Goal: Task Accomplishment & Management: Complete application form

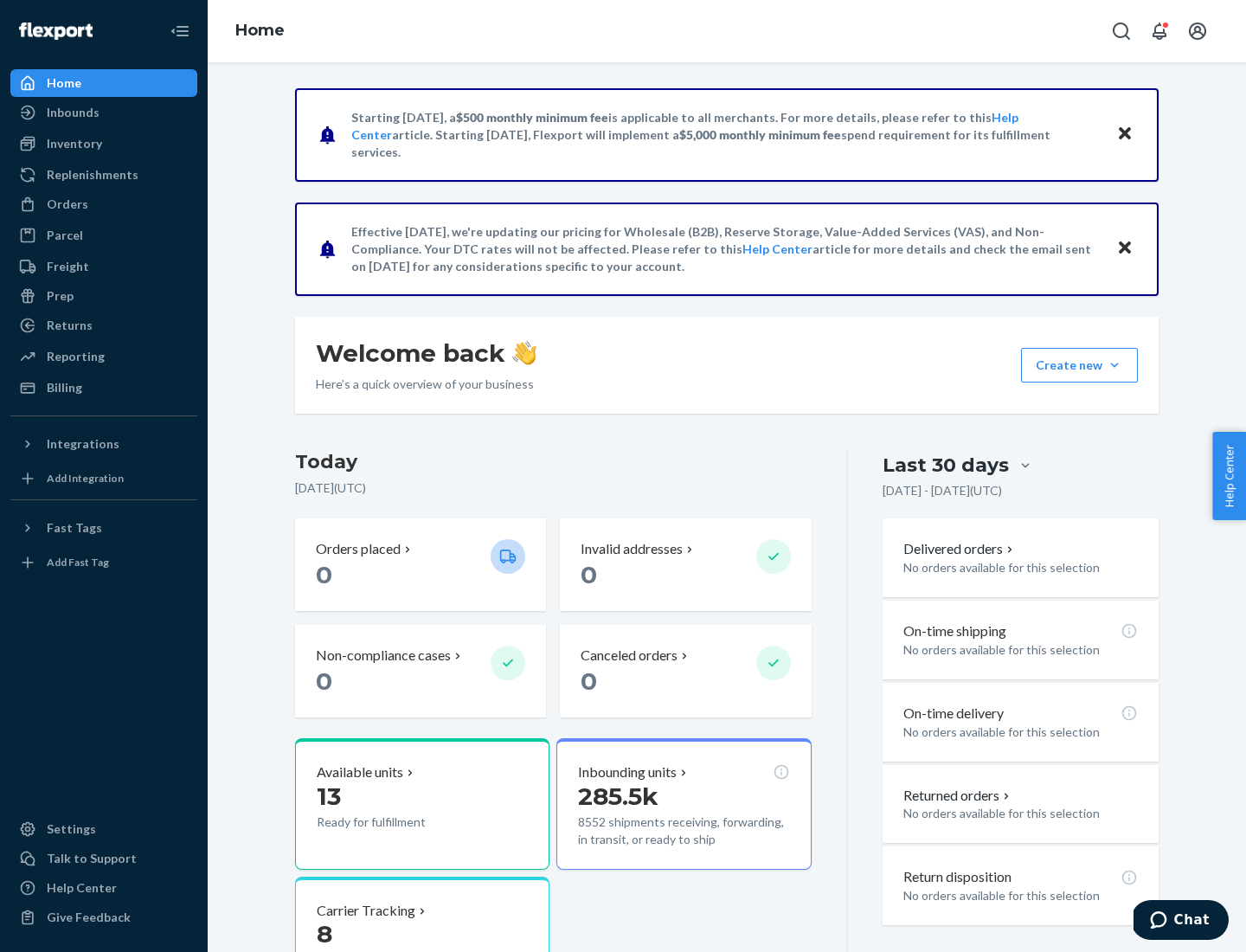
click at [1115, 365] on button "Create new Create new inbound Create new order Create new product" at bounding box center [1079, 365] width 117 height 35
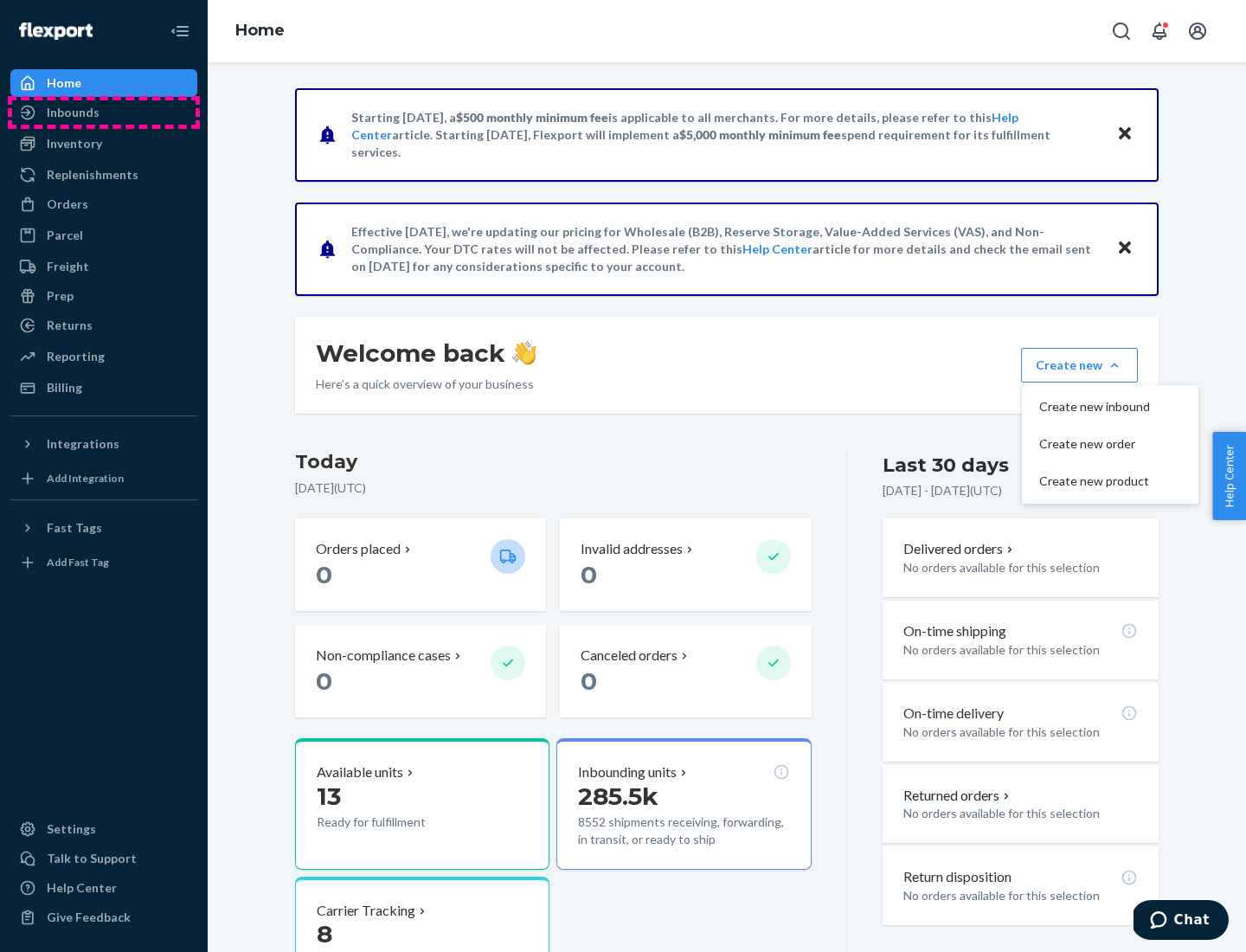
click at [104, 112] on div "Inbounds" at bounding box center [104, 112] width 184 height 24
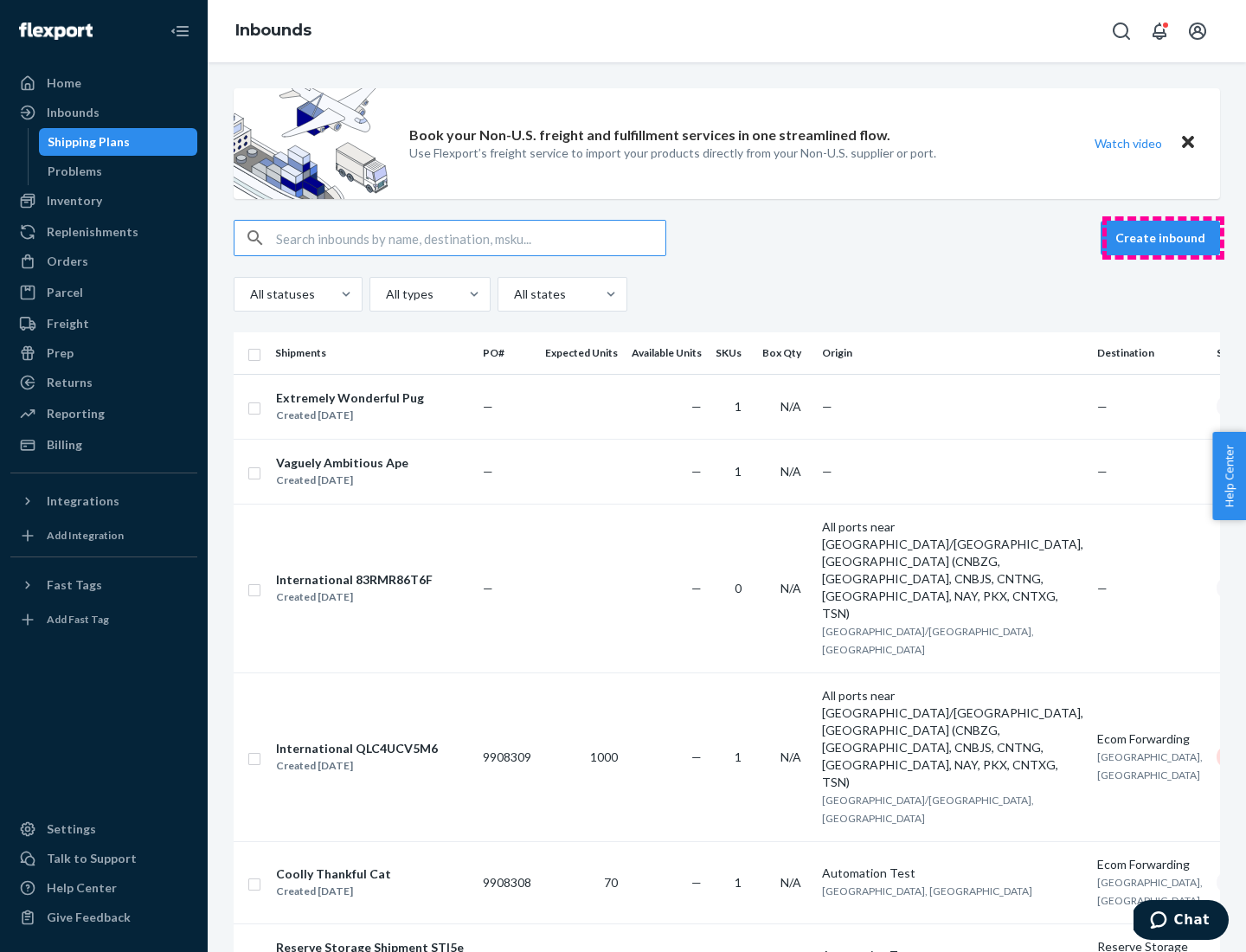
click at [1163, 238] on button "Create inbound" at bounding box center [1160, 237] width 120 height 35
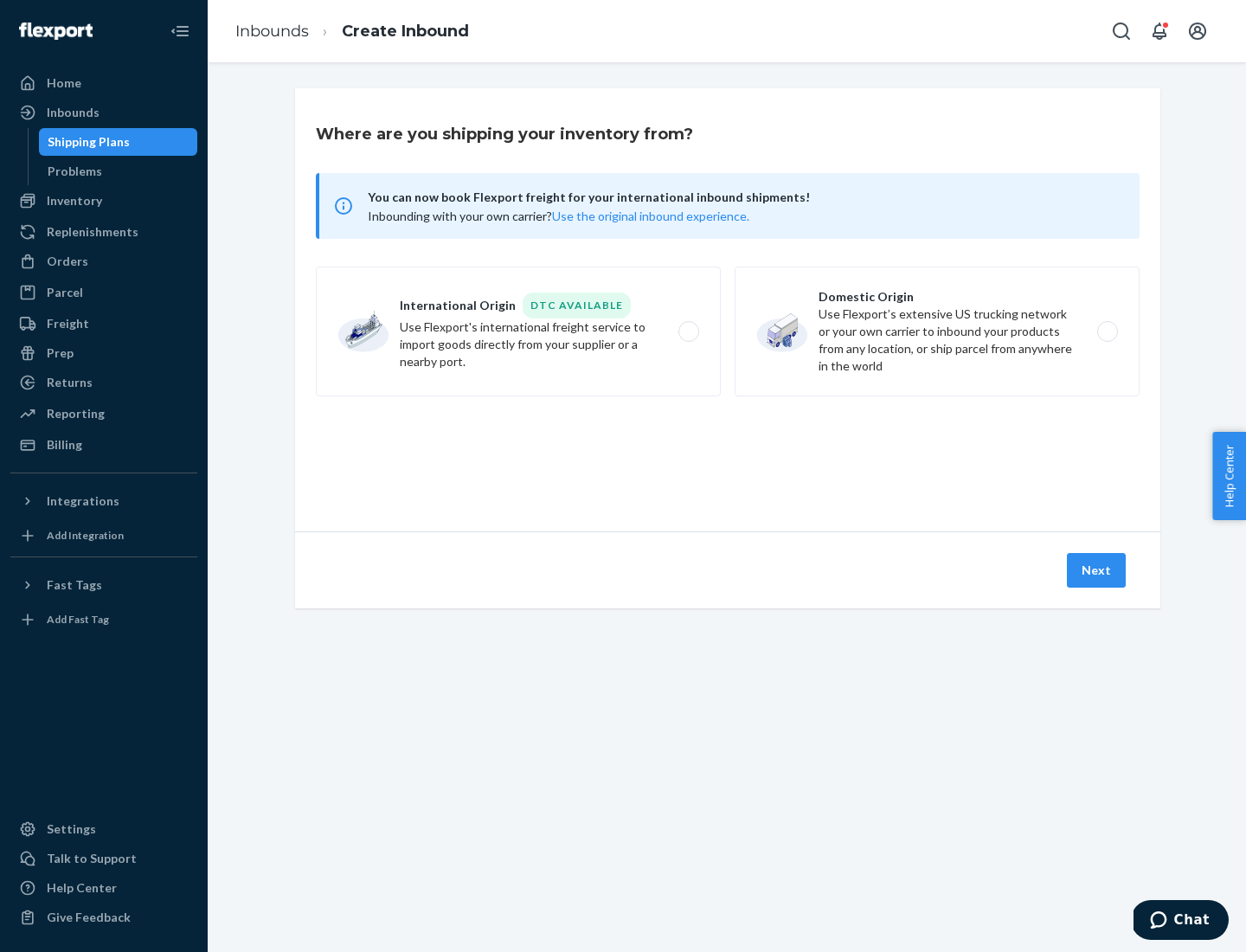
click at [937, 331] on label "Domestic Origin Use Flexport’s extensive US trucking network or your own carrie…" at bounding box center [937, 331] width 405 height 129
click at [1107, 331] on input "Domestic Origin Use Flexport’s extensive US trucking network or your own carrie…" at bounding box center [1112, 332] width 12 height 12
radio input "true"
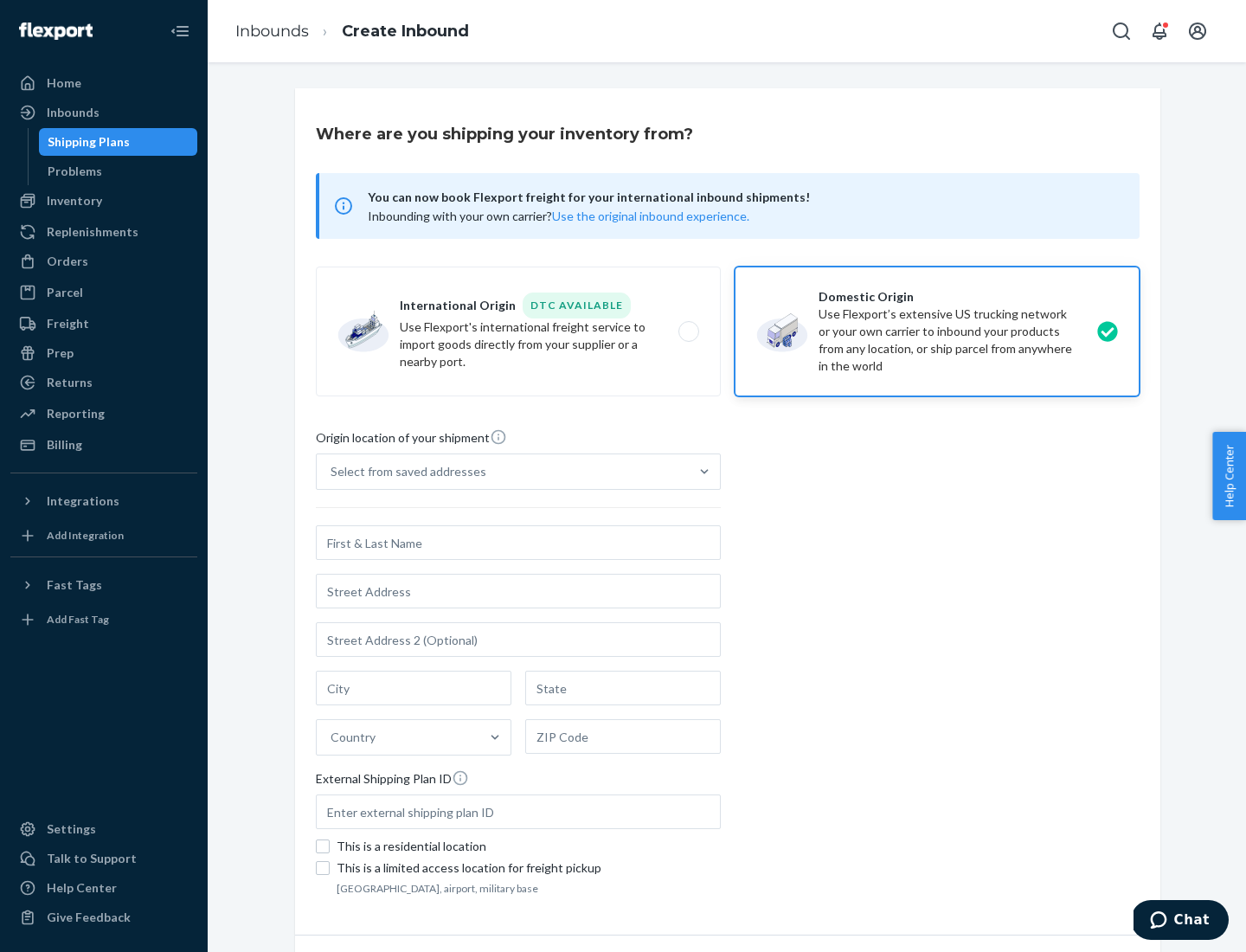
click at [404, 471] on div "Select from saved addresses" at bounding box center [408, 471] width 156 height 17
click at [332, 471] on input "Select from saved addresses" at bounding box center [331, 471] width 2 height 17
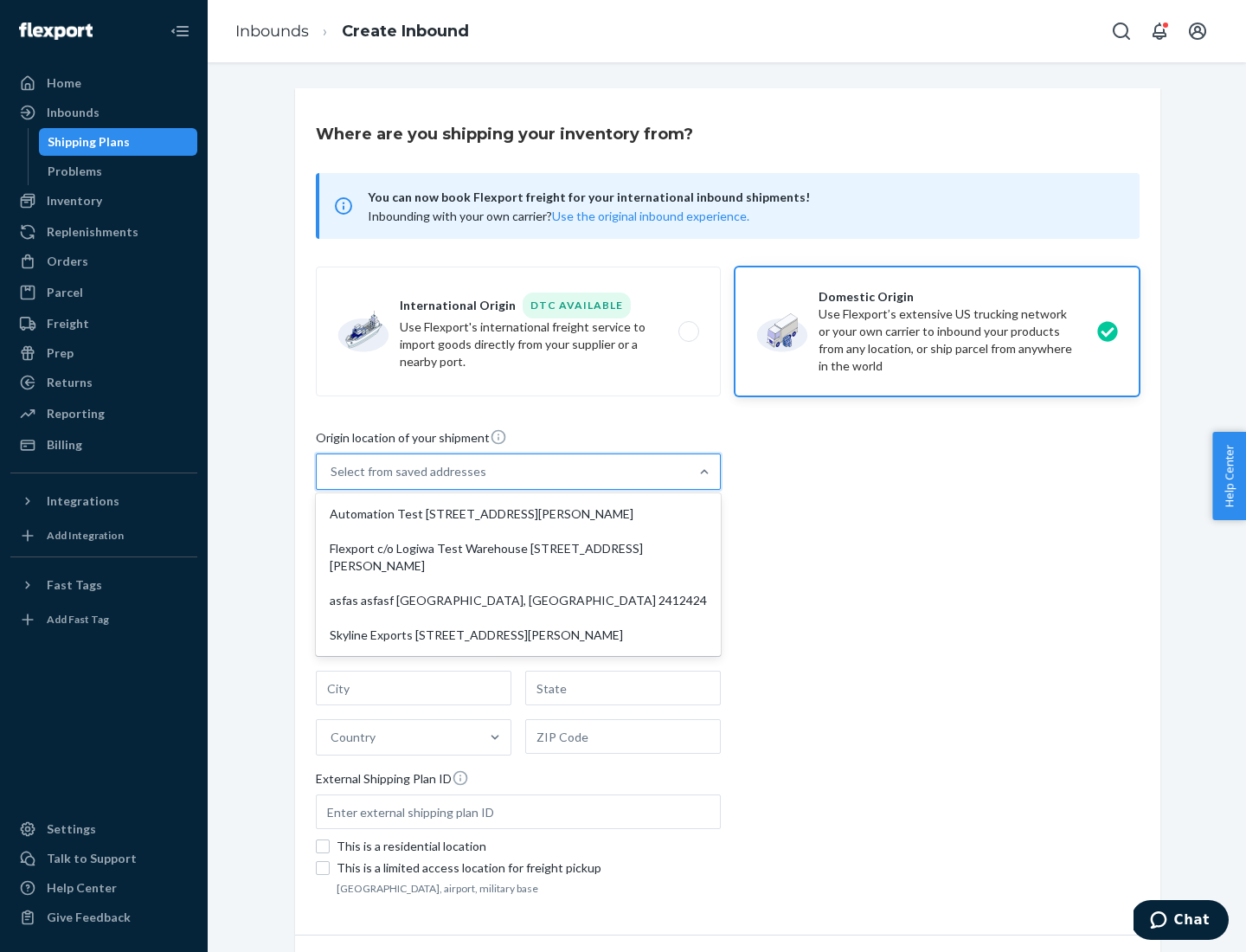
scroll to position [7, 0]
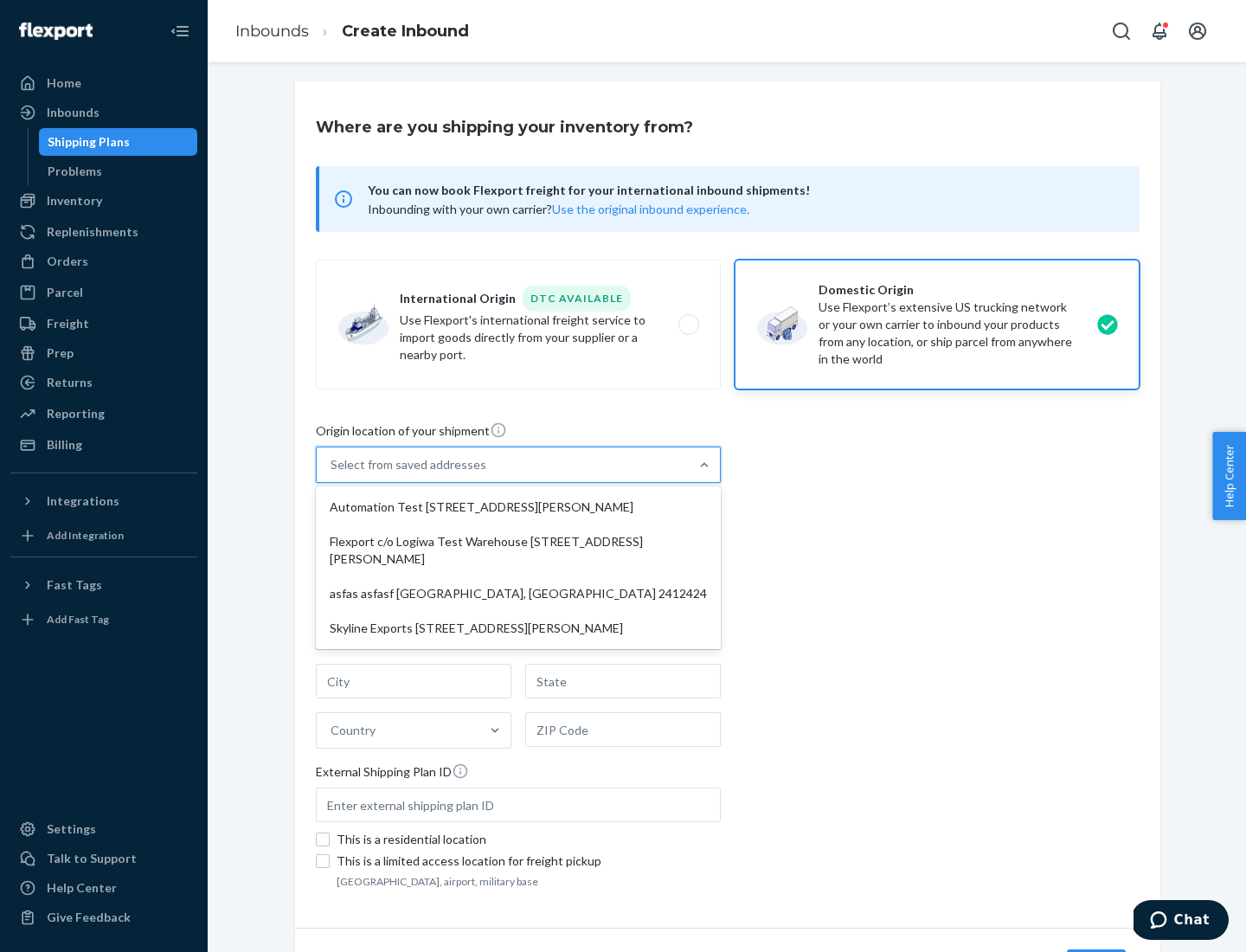
click at [519, 507] on div "Automation Test [STREET_ADDRESS][PERSON_NAME]" at bounding box center [519, 507] width 398 height 35
click at [332, 473] on input "option Automation Test [STREET_ADDRESS][PERSON_NAME] focused, 1 of 4. 4 results…" at bounding box center [331, 464] width 2 height 17
type input "Automation Test"
type input "9th Floor"
type input "[GEOGRAPHIC_DATA]"
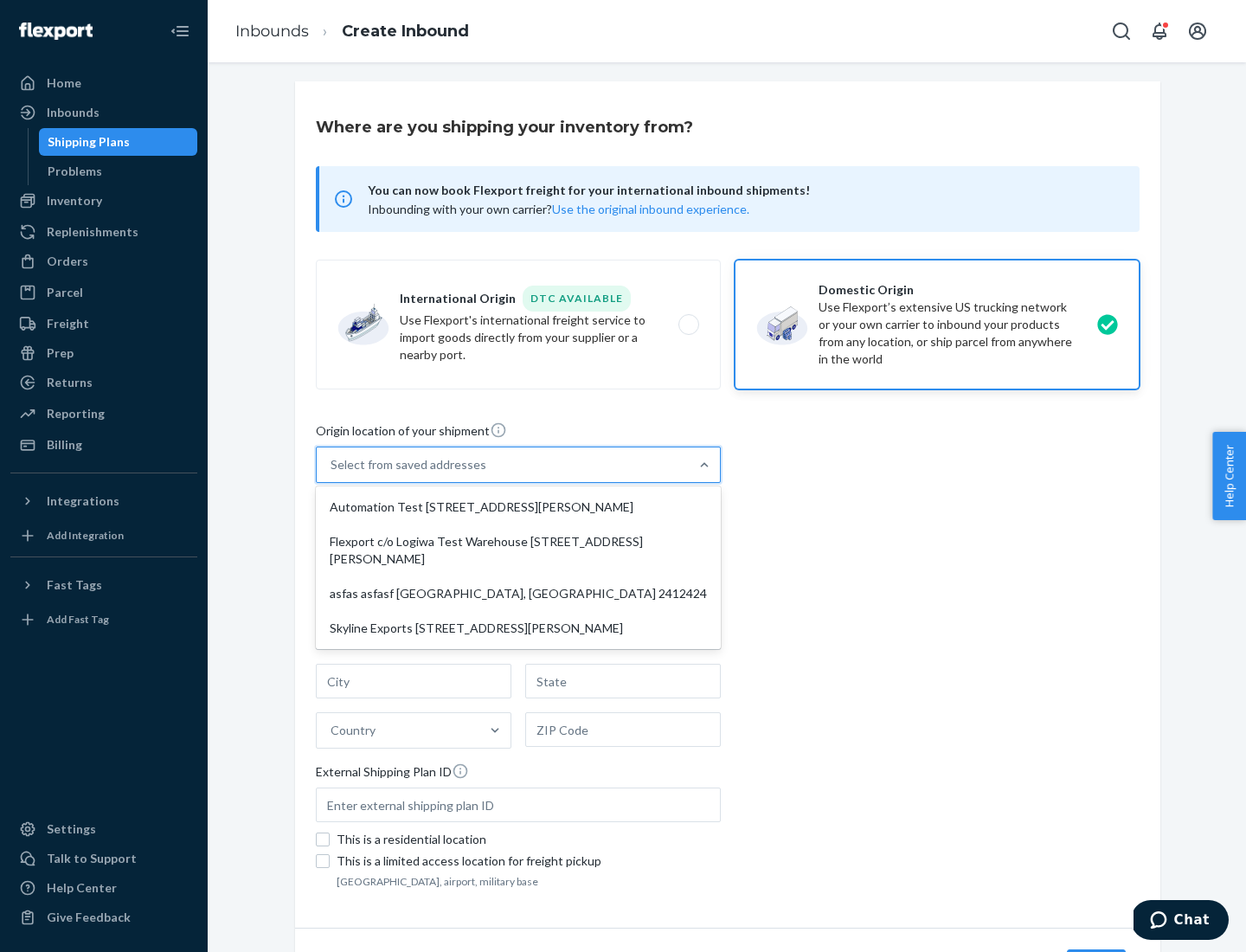
type input "CA"
type input "94104"
type input "[STREET_ADDRESS][PERSON_NAME]"
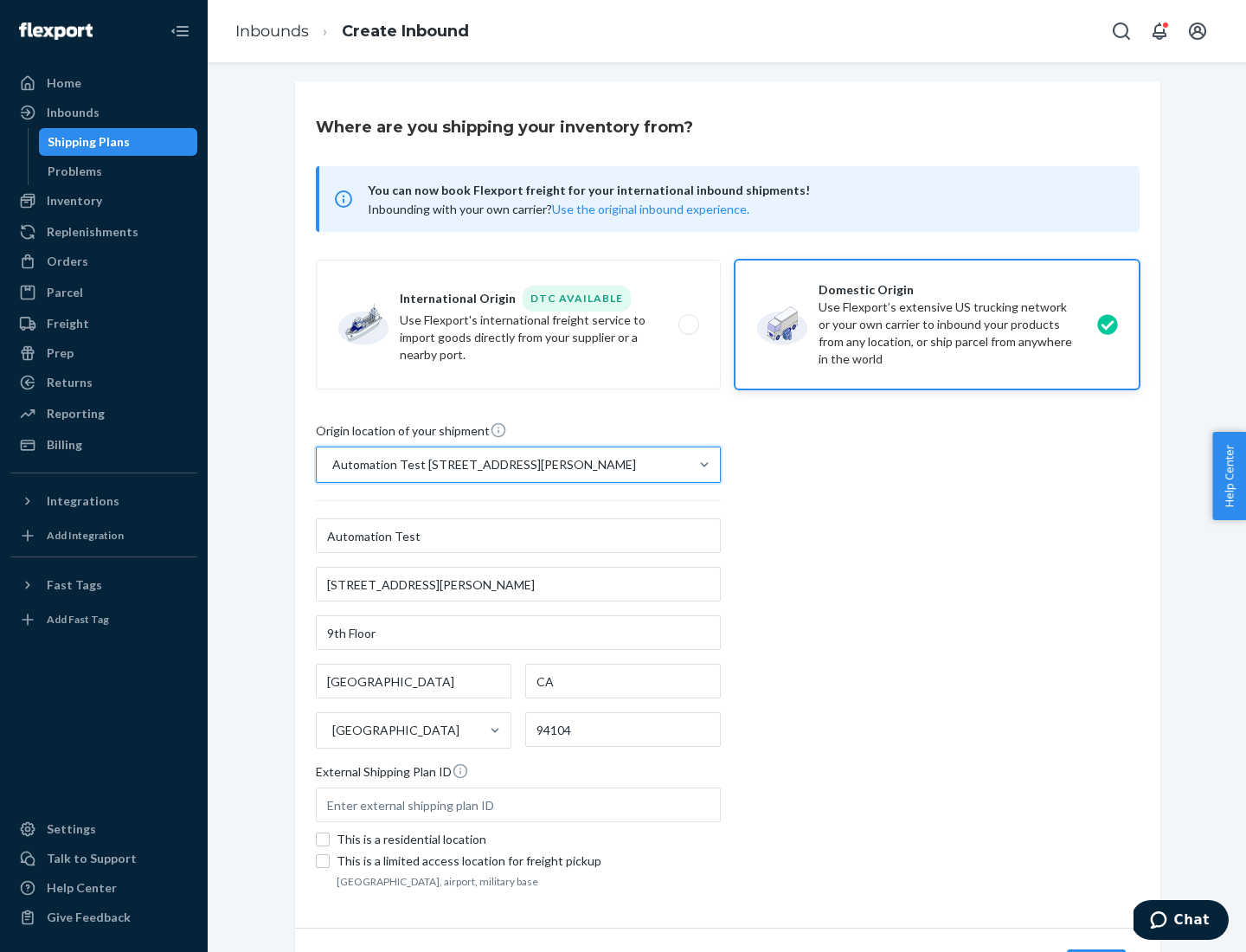
scroll to position [101, 0]
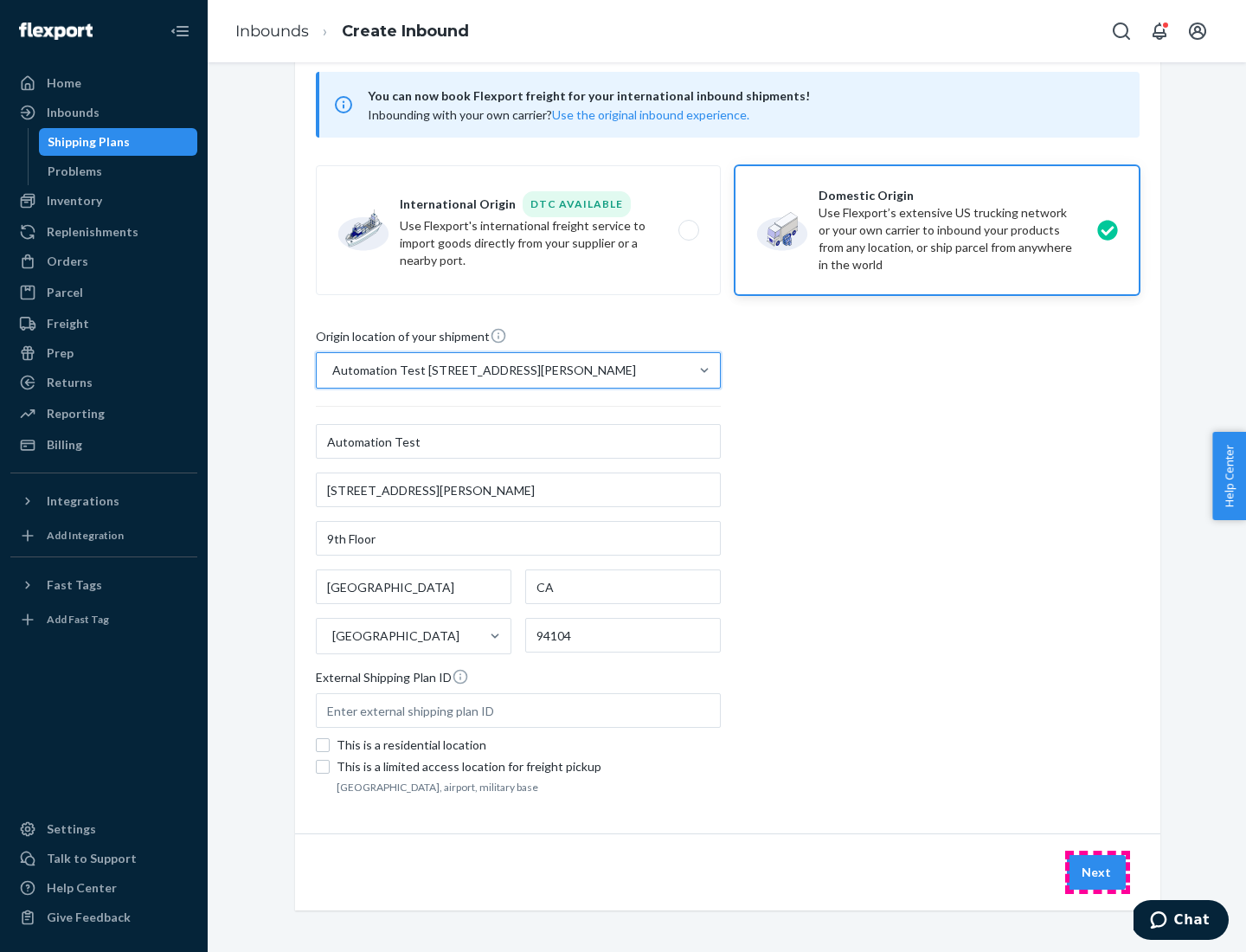
click at [1098, 872] on button "Next" at bounding box center [1097, 872] width 59 height 35
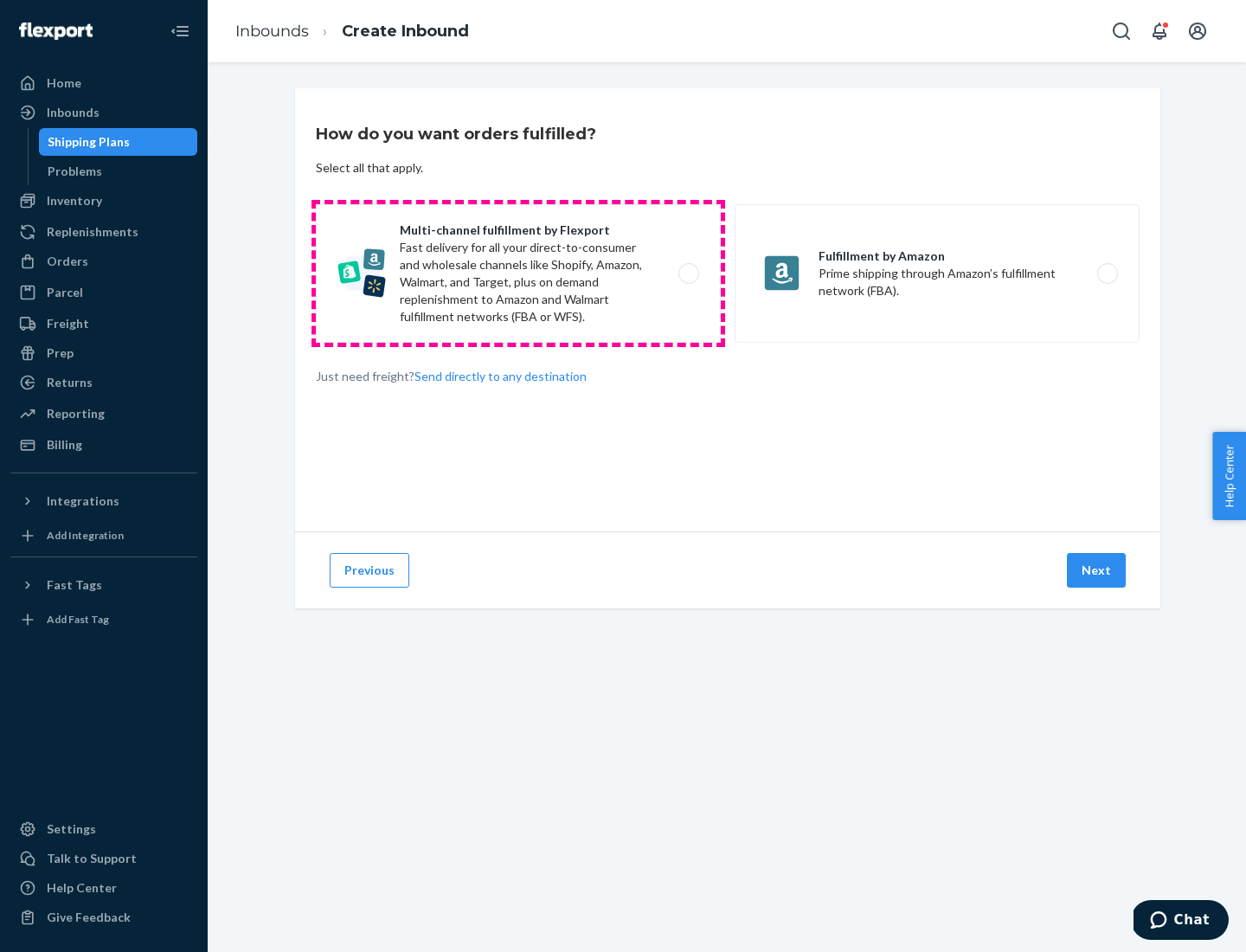
click at [519, 273] on label "Multi-channel fulfillment by Flexport Fast delivery for all your direct-to-cons…" at bounding box center [519, 273] width 405 height 138
click at [688, 273] on input "Multi-channel fulfillment by Flexport Fast delivery for all your direct-to-cons…" at bounding box center [694, 274] width 12 height 12
radio input "true"
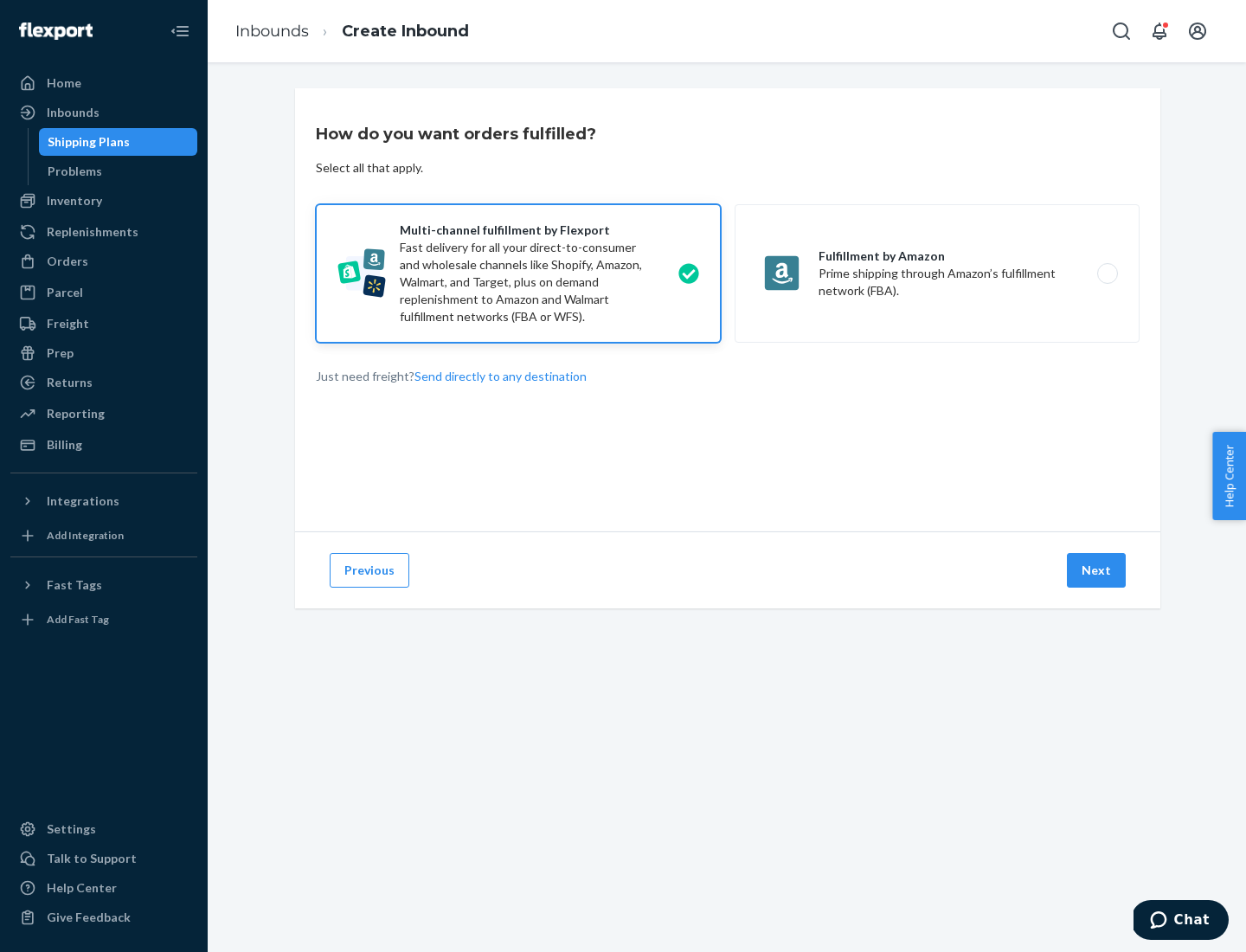
click at [1098, 570] on button "Next" at bounding box center [1097, 570] width 59 height 35
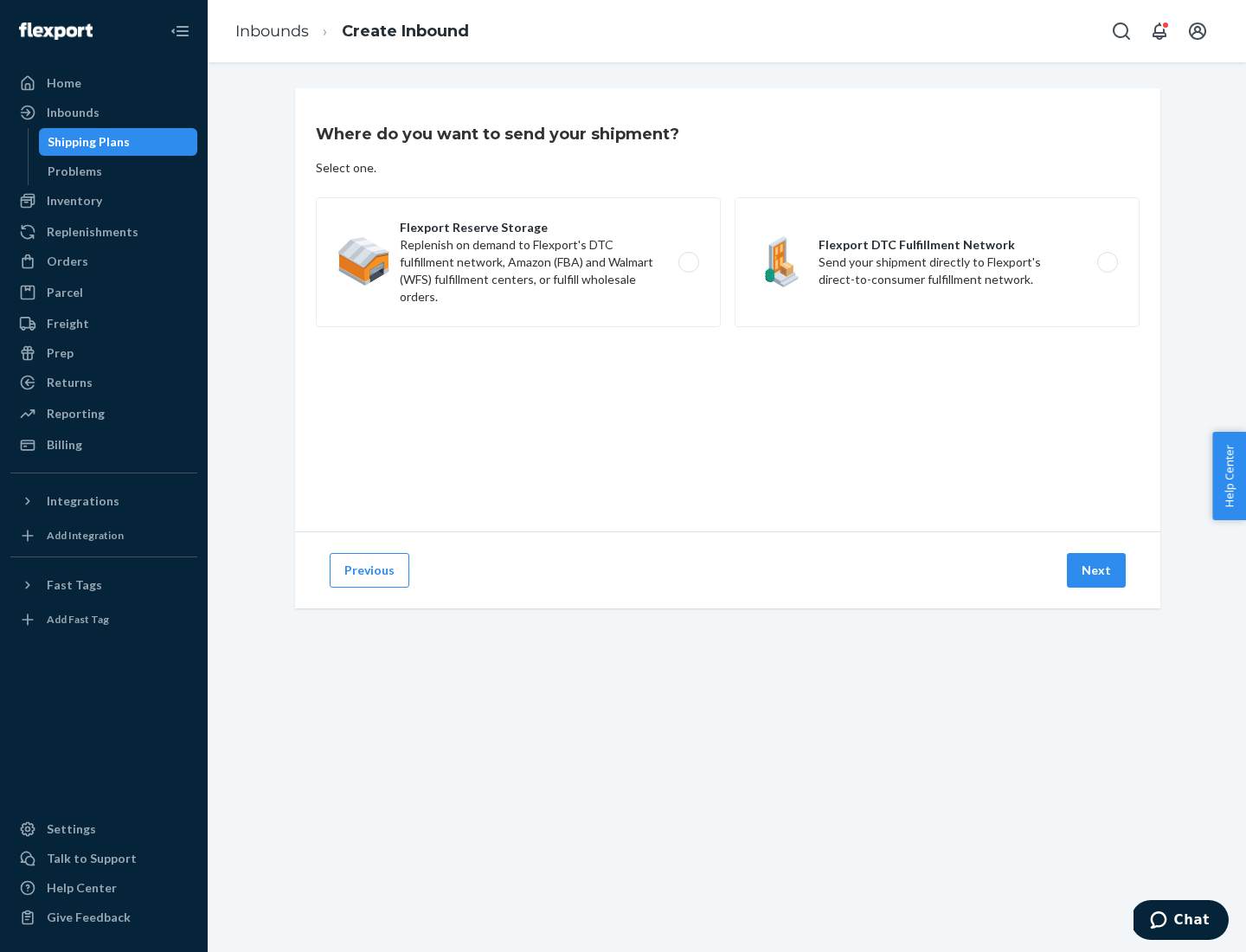
click at [937, 262] on label "Flexport DTC Fulfillment Network Send your shipment directly to Flexport's dire…" at bounding box center [937, 261] width 405 height 129
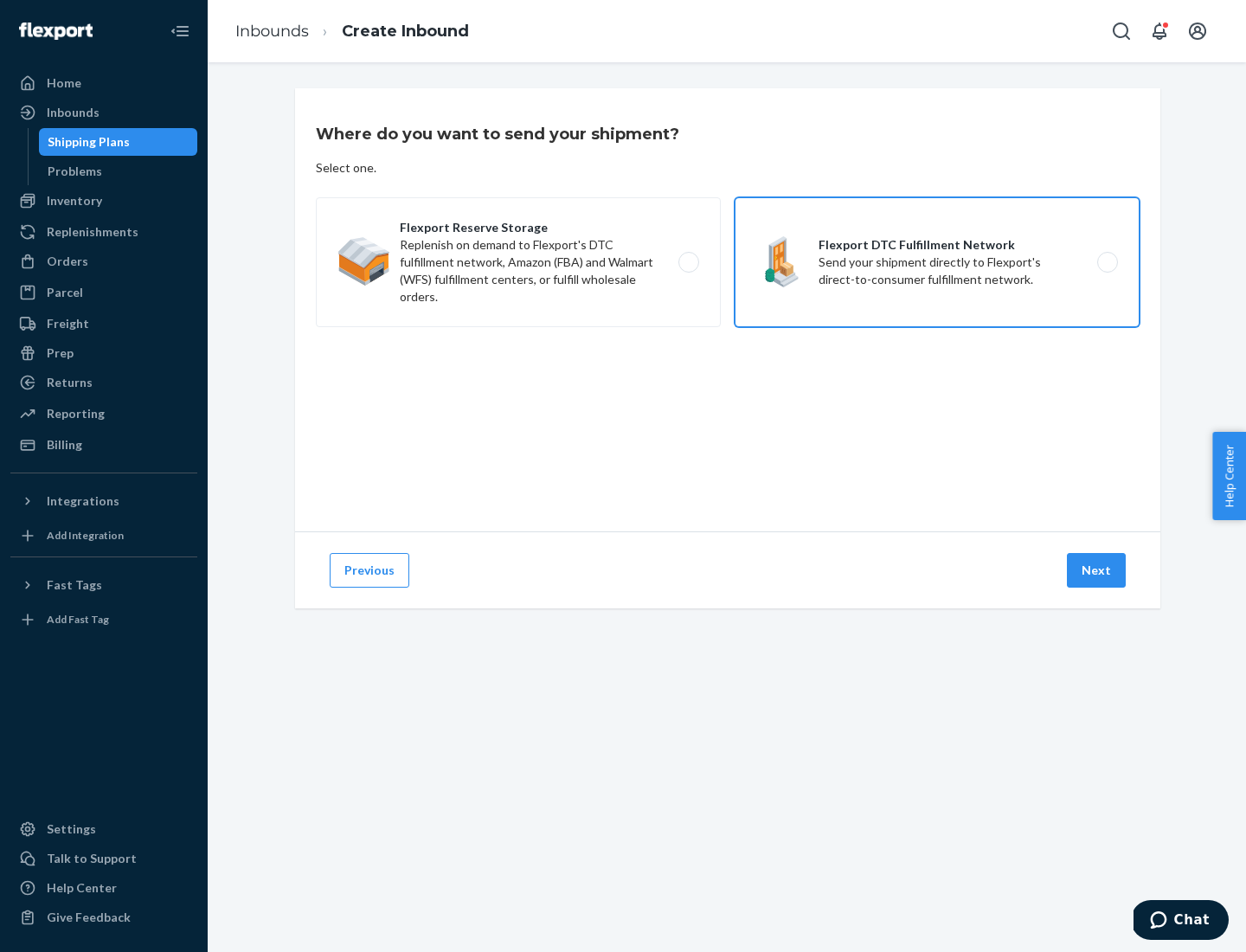
click at [1107, 262] on input "Flexport DTC Fulfillment Network Send your shipment directly to Flexport's dire…" at bounding box center [1112, 262] width 12 height 12
radio input "true"
click at [1098, 570] on button "Next" at bounding box center [1097, 570] width 59 height 35
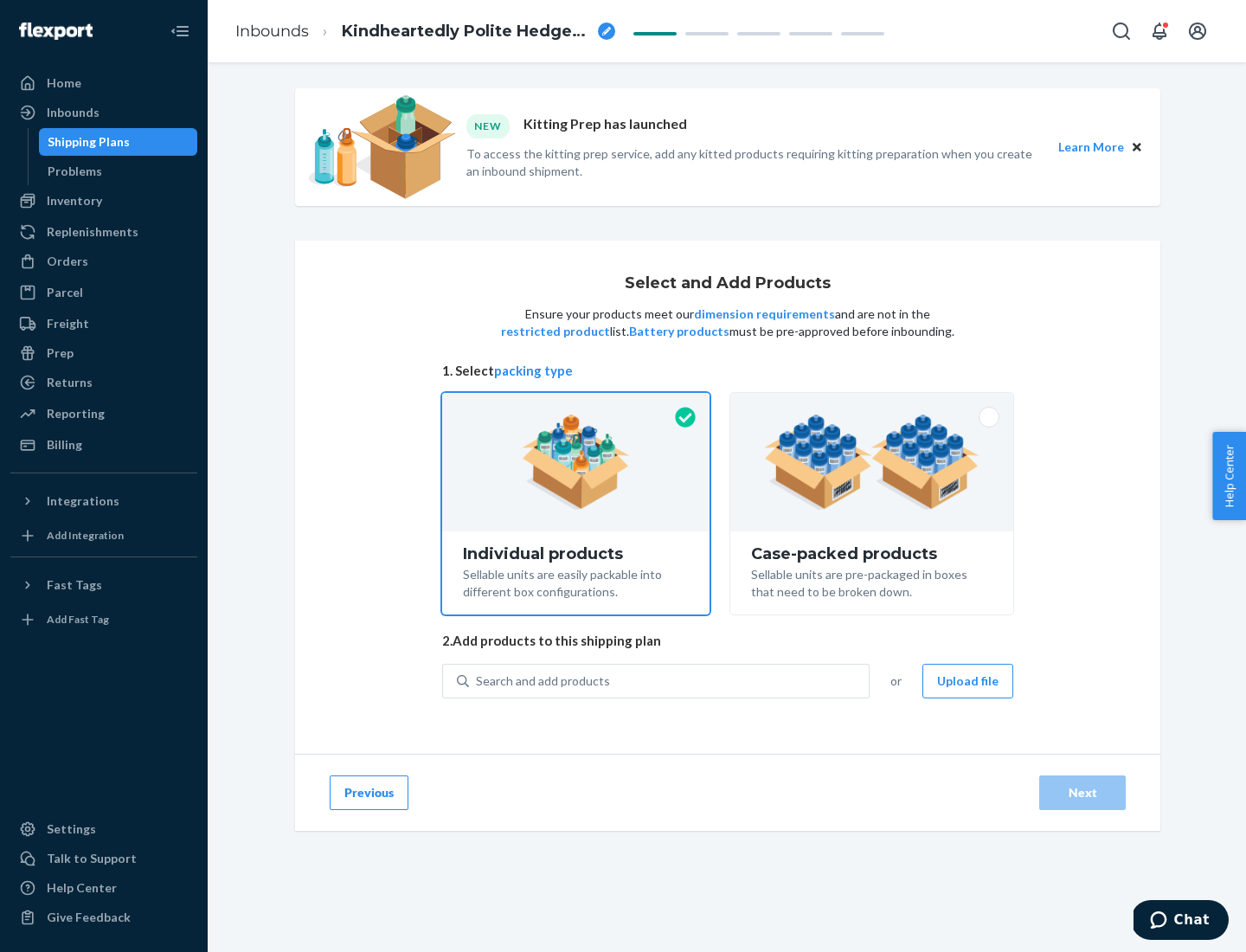
click at [872, 462] on img at bounding box center [871, 461] width 215 height 95
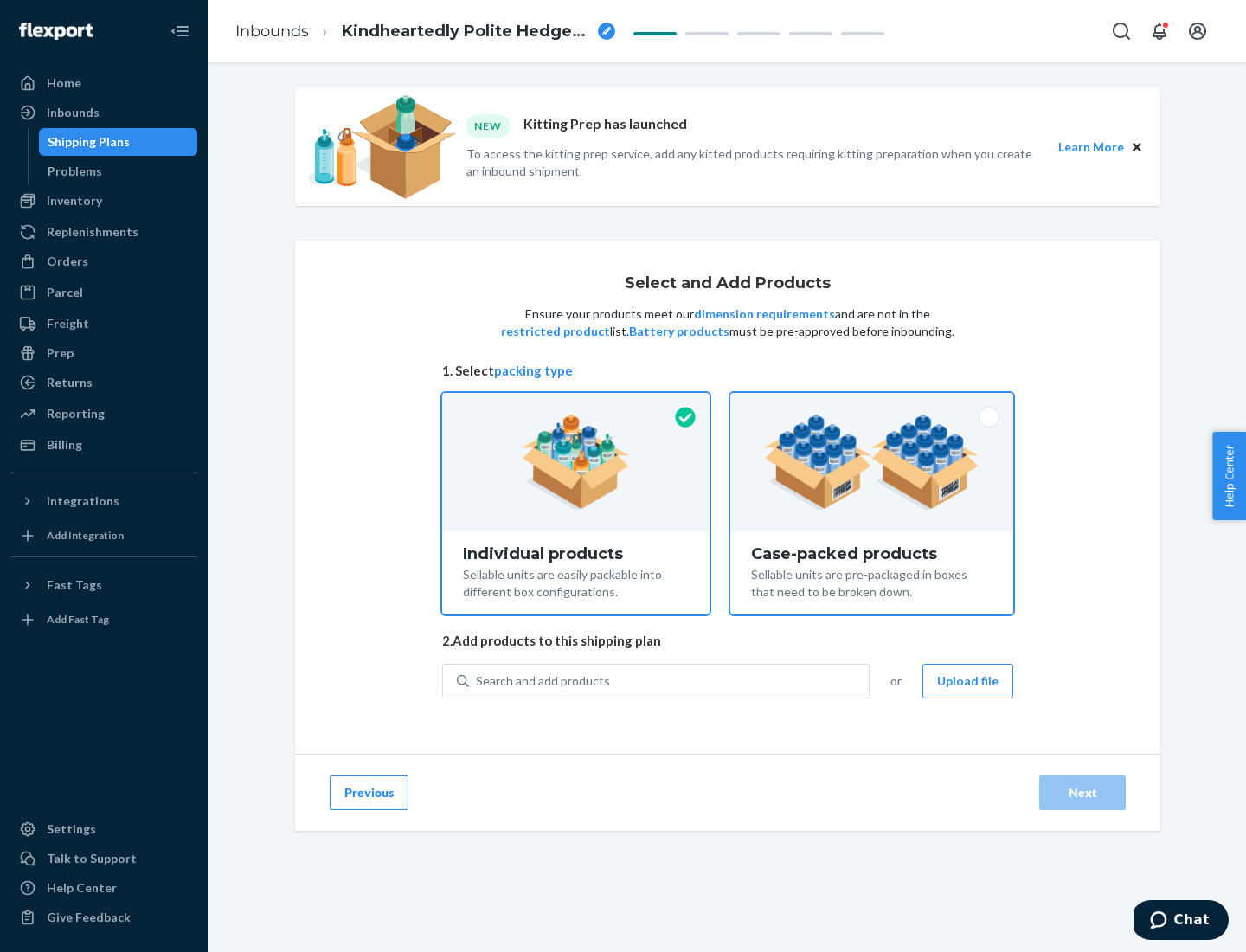
click at [872, 404] on input "Case-packed products Sellable units are pre-packaged in boxes that need to be b…" at bounding box center [872, 398] width 12 height 12
radio input "true"
radio input "false"
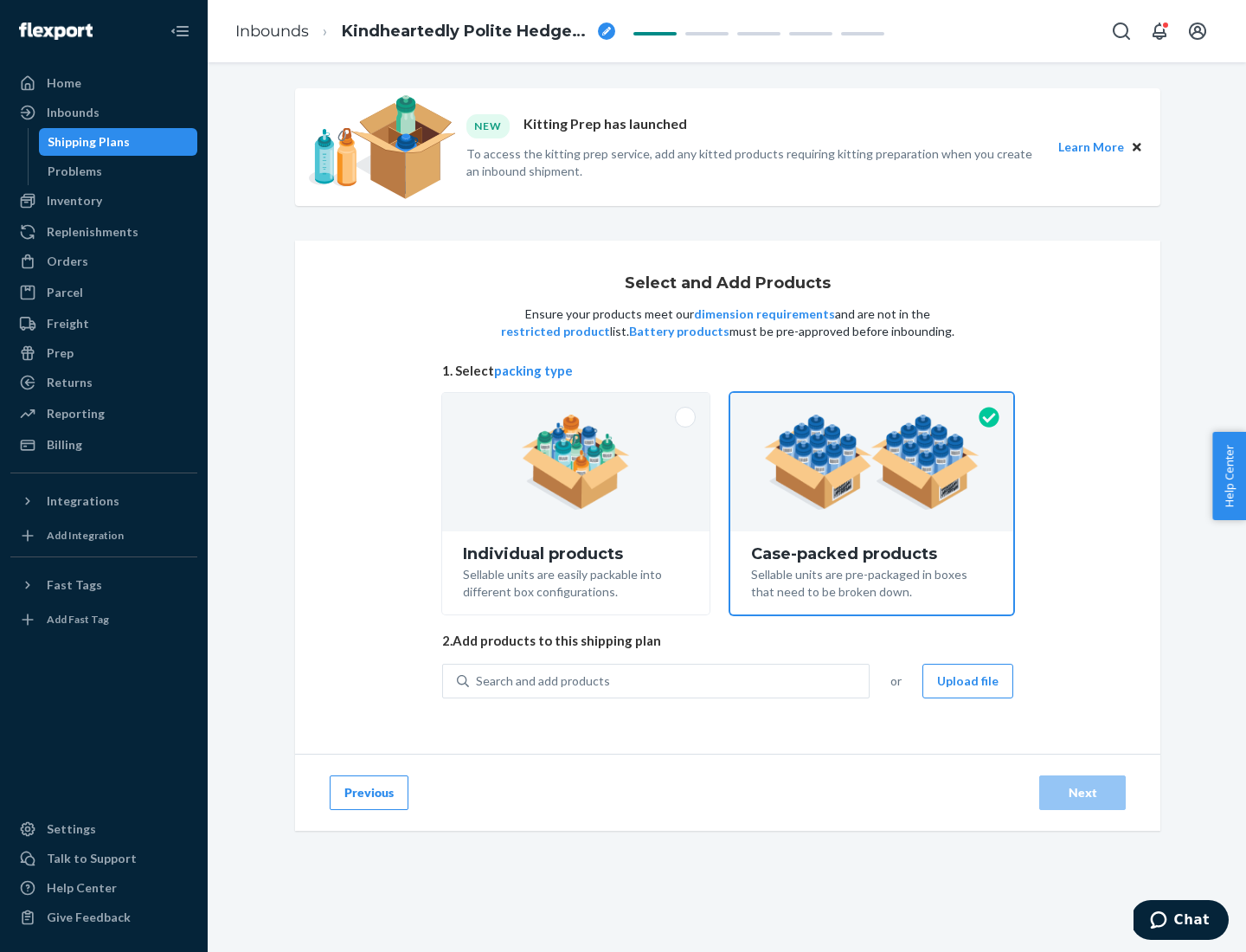
click at [670, 680] on div "Search and add products" at bounding box center [669, 681] width 400 height 31
click at [478, 680] on input "Search and add products" at bounding box center [477, 680] width 2 height 17
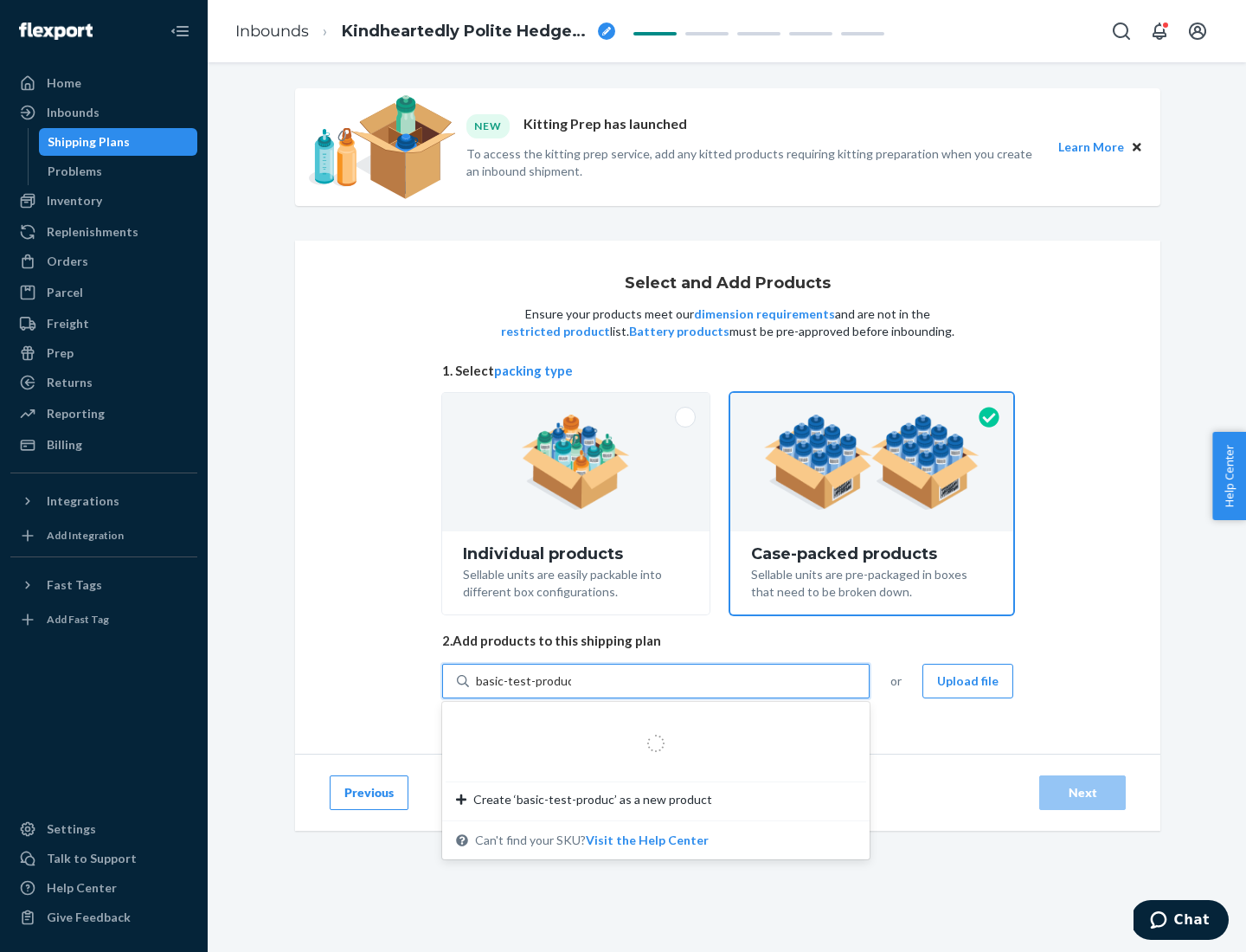
type input "basic-test-product-1"
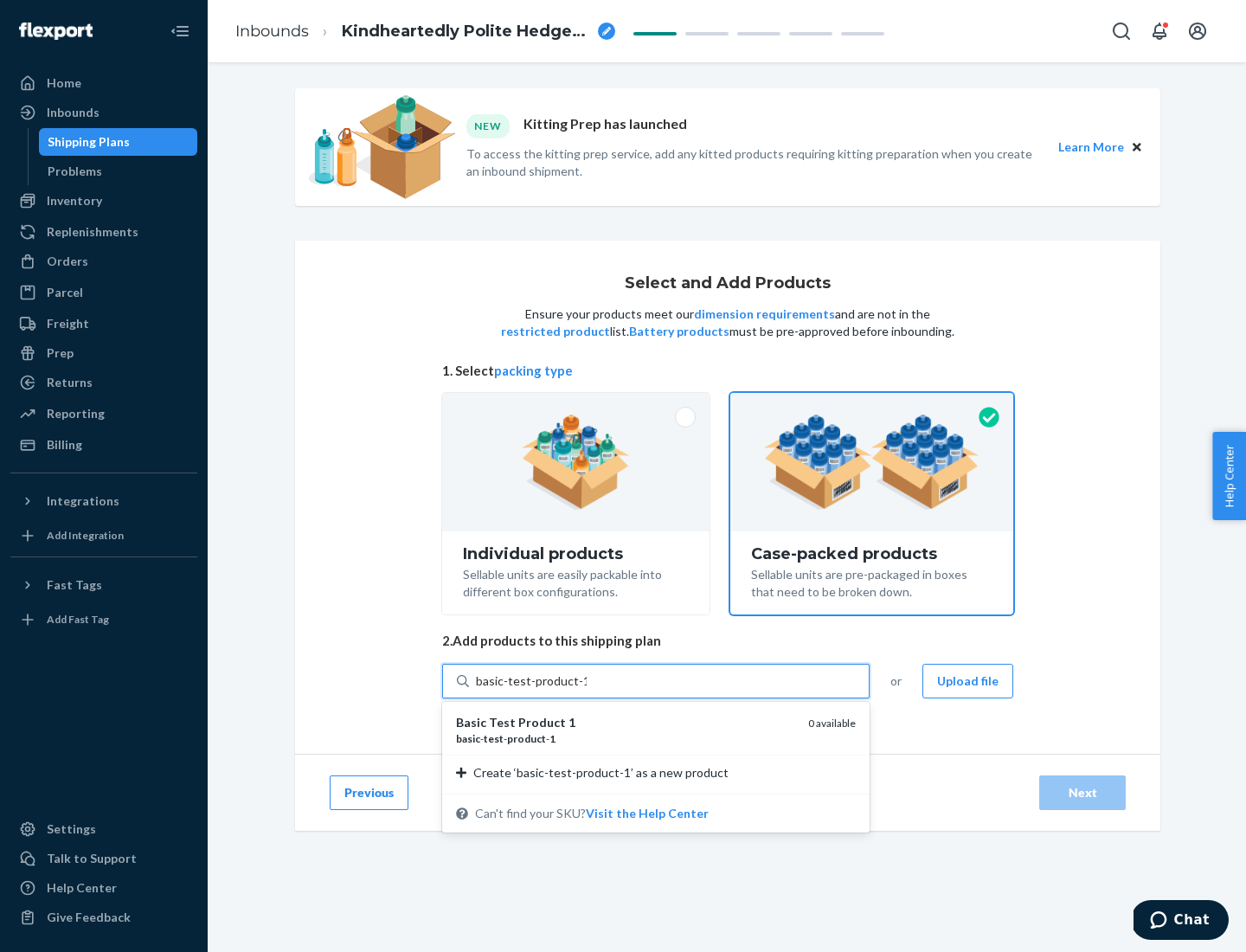
click at [626, 738] on div "basic - test - product - 1" at bounding box center [625, 738] width 338 height 14
click at [586, 690] on input "basic-test-product-1" at bounding box center [531, 680] width 111 height 17
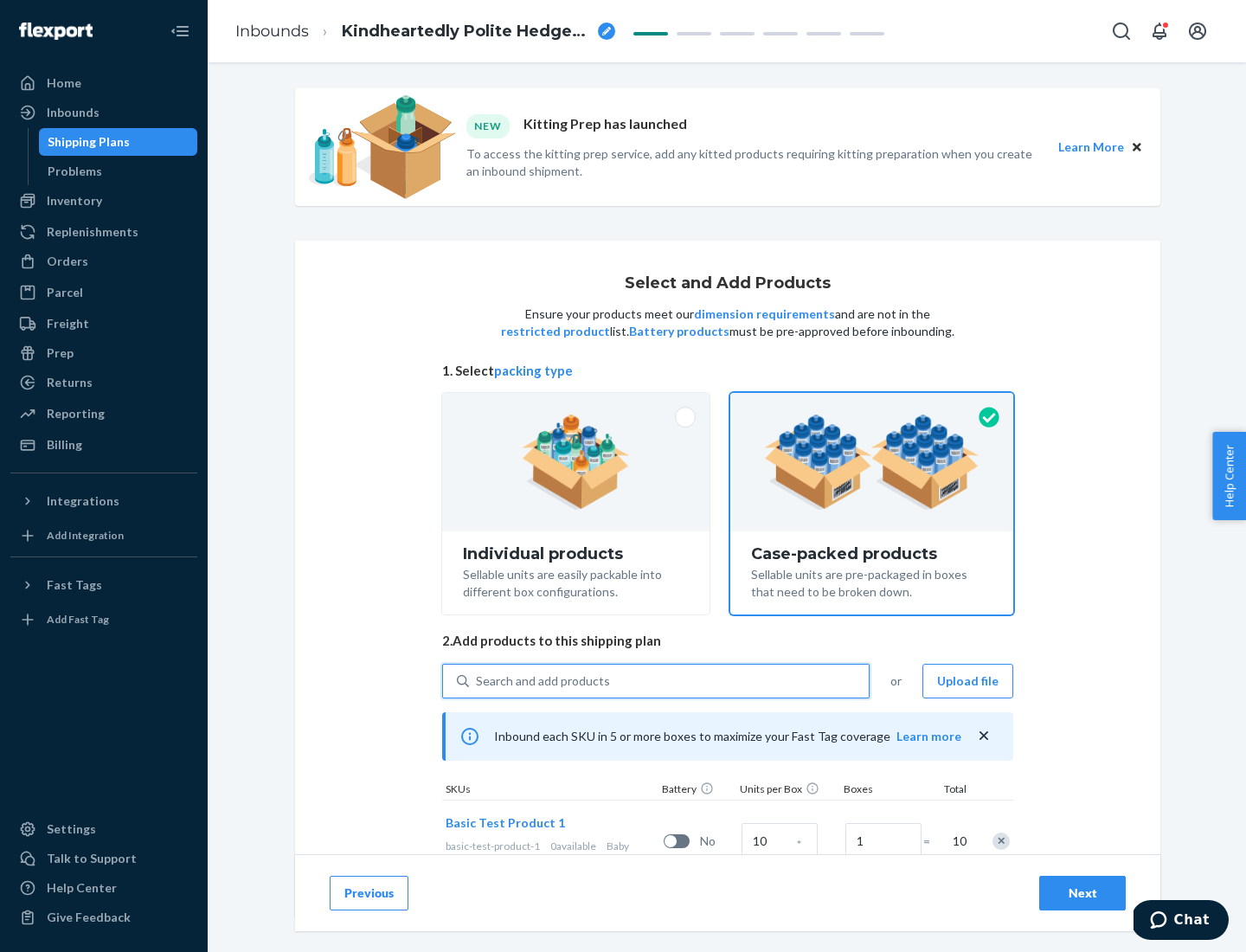
scroll to position [62, 0]
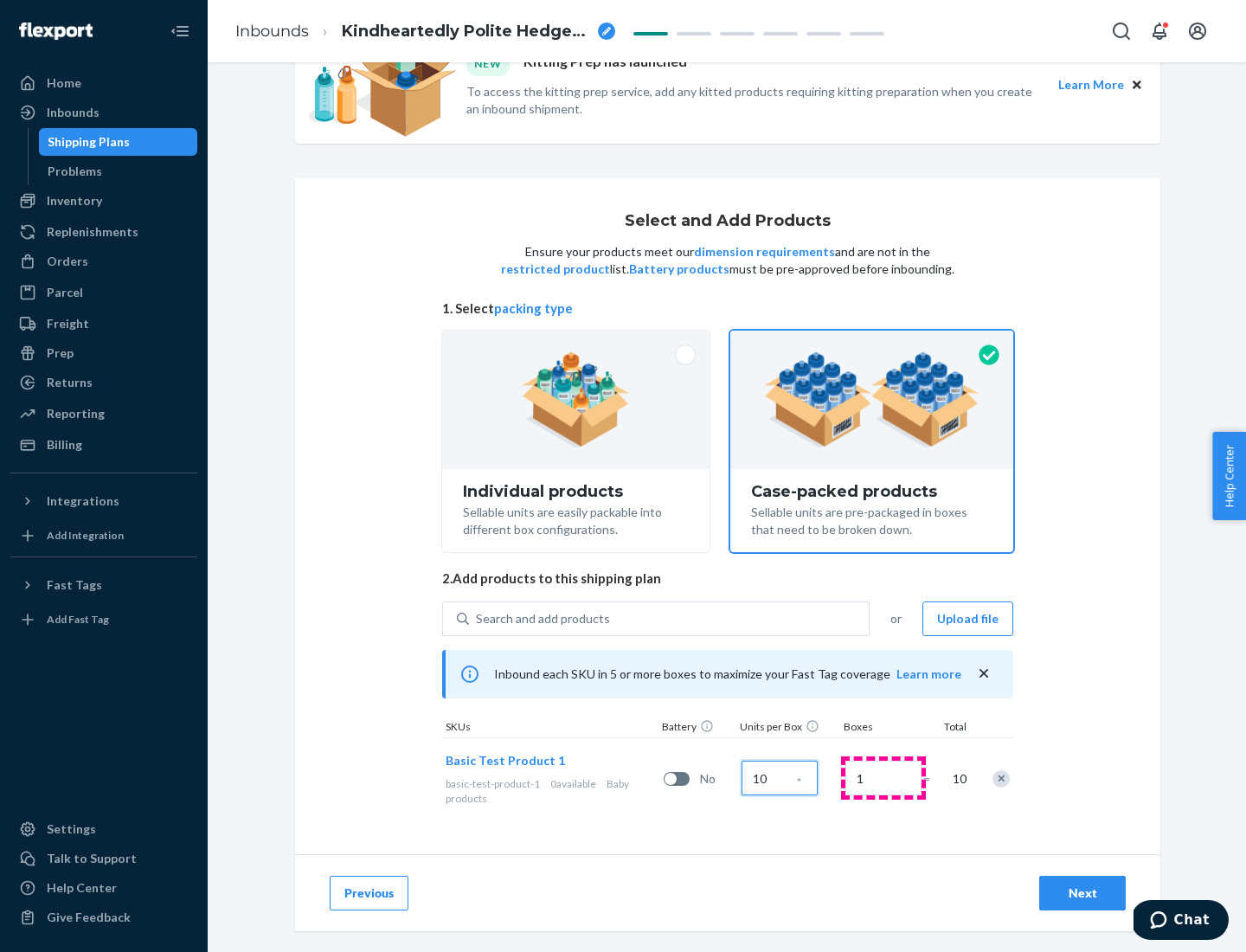
type input "10"
type input "7"
click at [1083, 893] on div "Next" at bounding box center [1083, 892] width 57 height 17
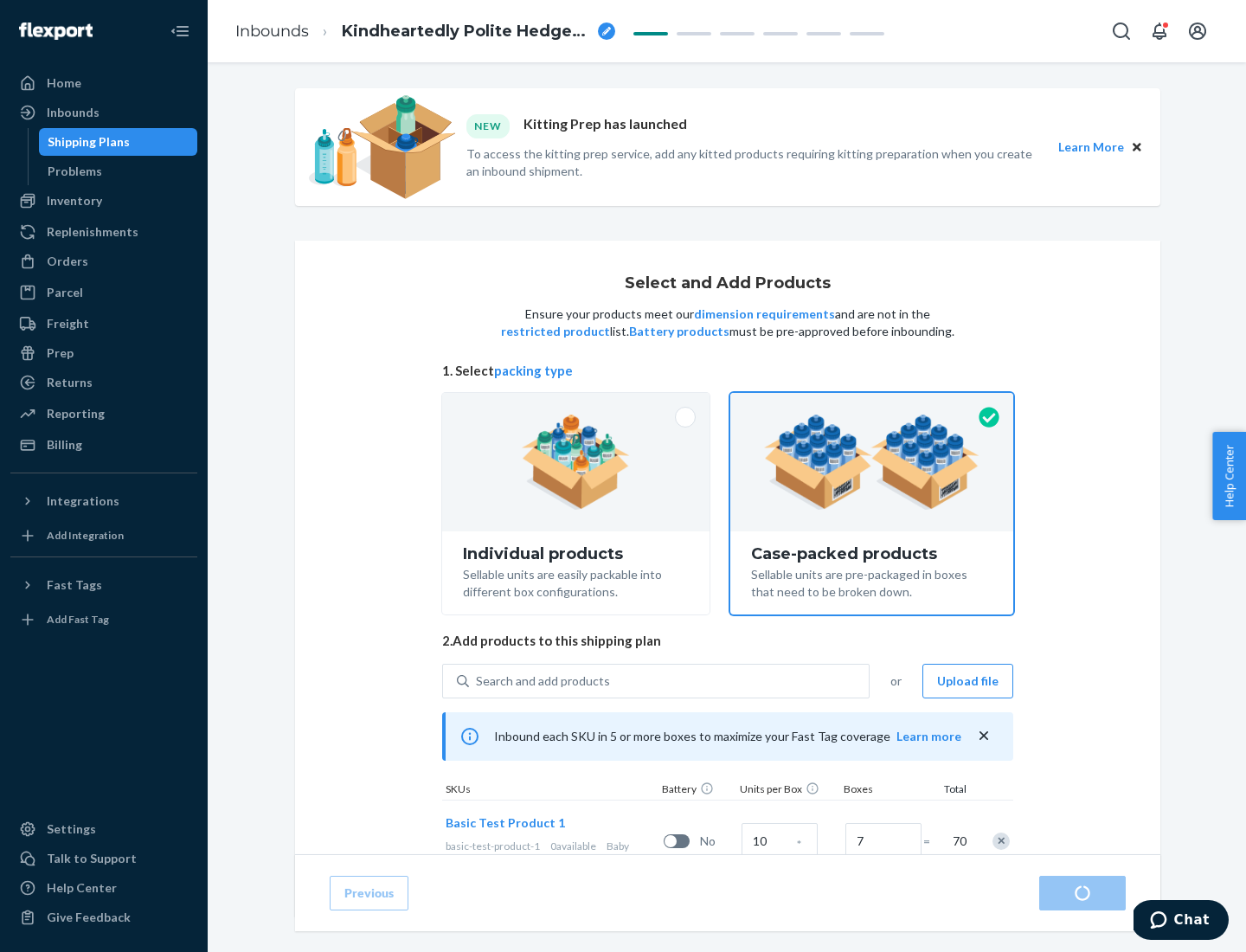
radio input "true"
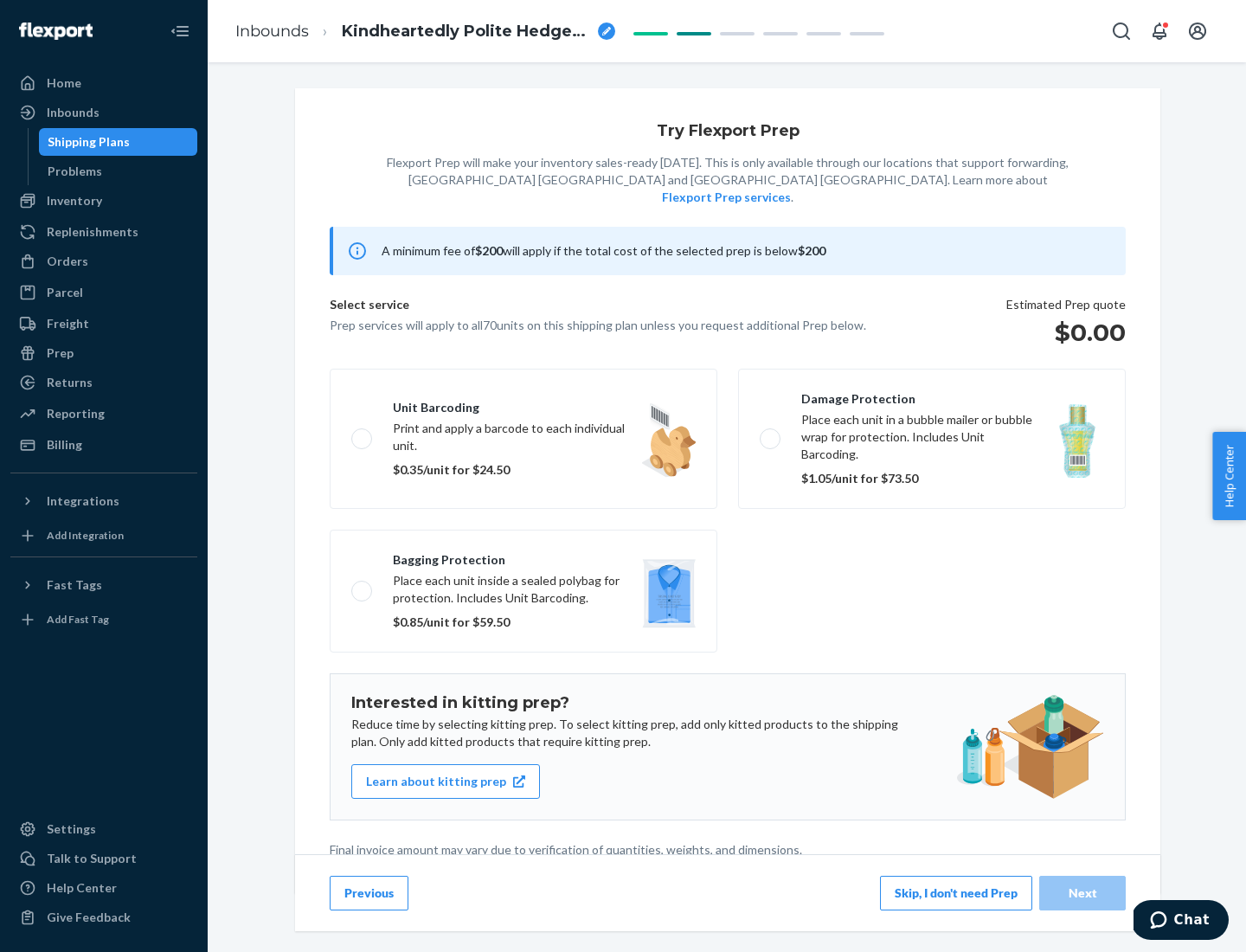
scroll to position [4, 0]
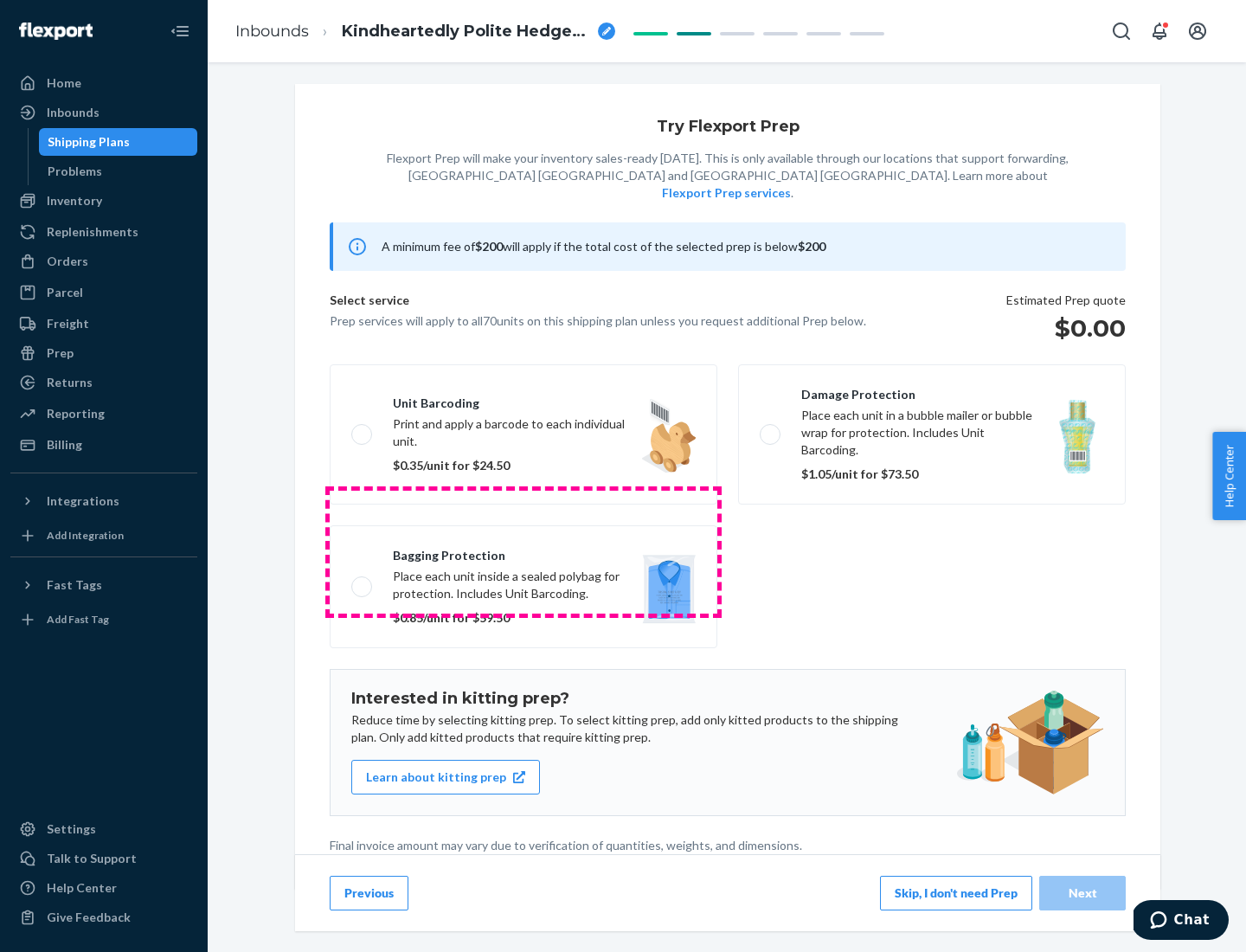
click at [524, 551] on label "Bagging protection Place each unit inside a sealed polybag for protection. Incl…" at bounding box center [523, 587] width 387 height 123
click at [362, 581] on input "Bagging protection Place each unit inside a sealed polybag for protection. Incl…" at bounding box center [357, 586] width 12 height 12
checkbox input "true"
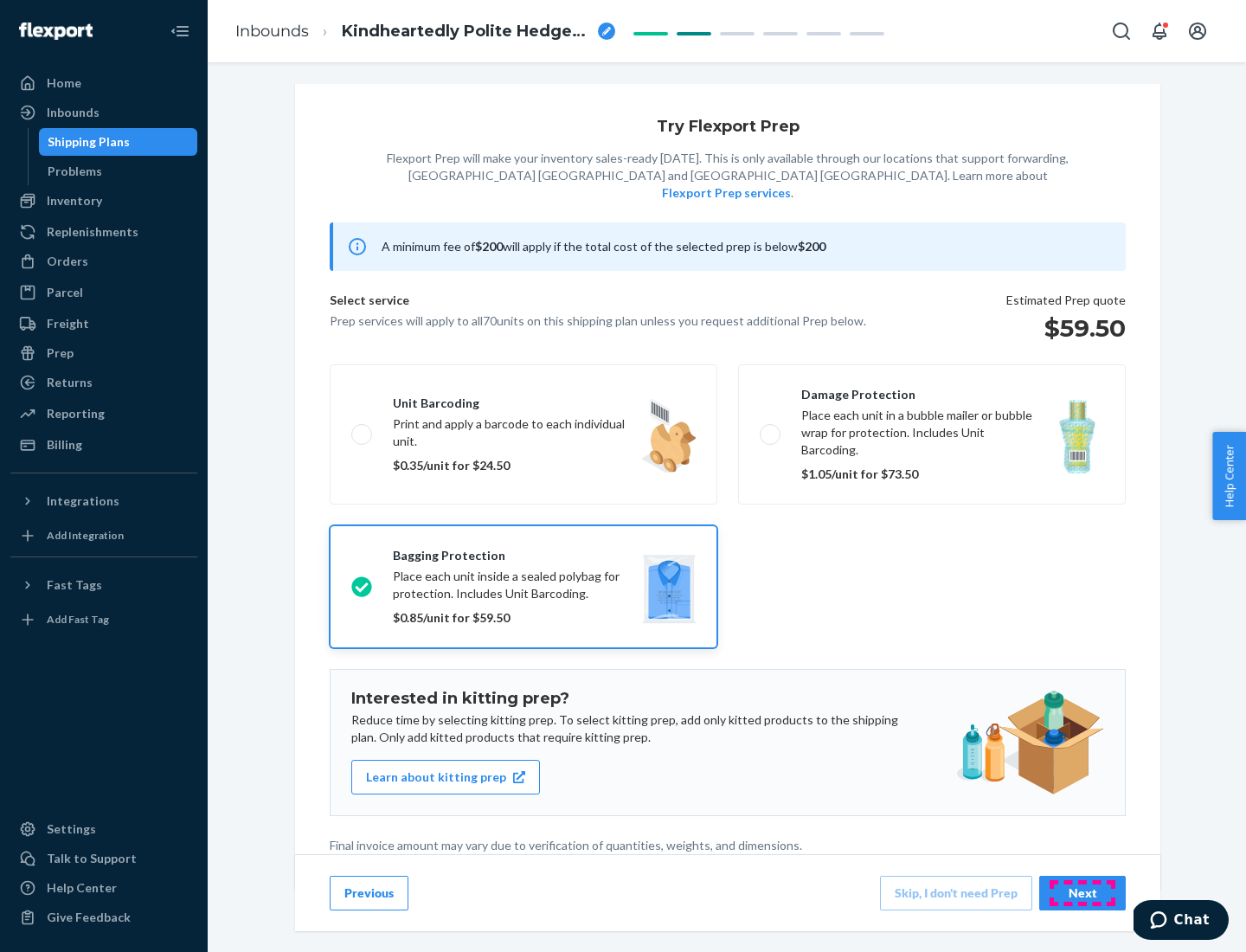
click at [1083, 892] on div "Next" at bounding box center [1083, 892] width 57 height 17
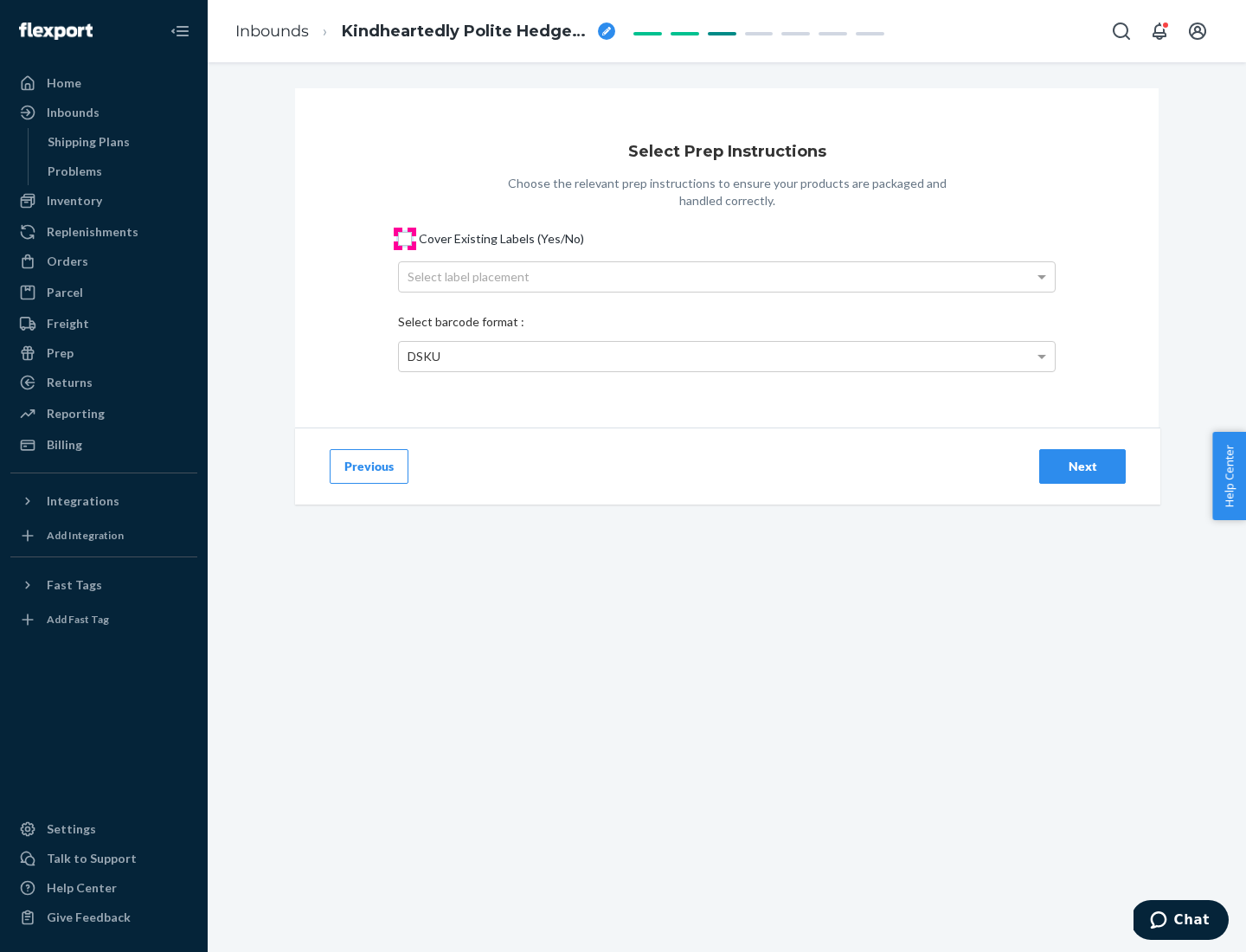
click at [405, 238] on input "Cover Existing Labels (Yes/No)" at bounding box center [405, 239] width 14 height 14
checkbox input "true"
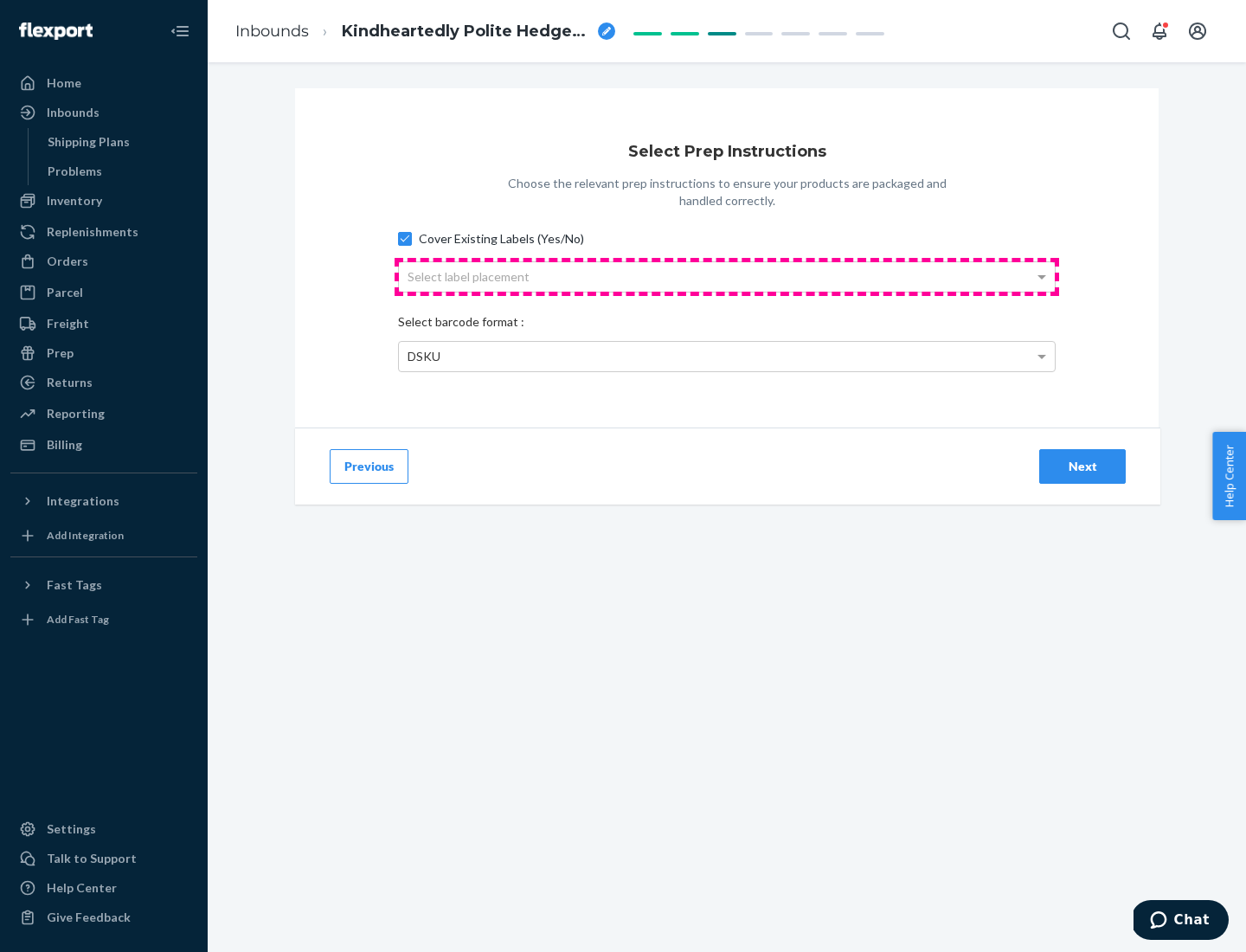
click at [727, 276] on div "Select label placement" at bounding box center [727, 277] width 656 height 29
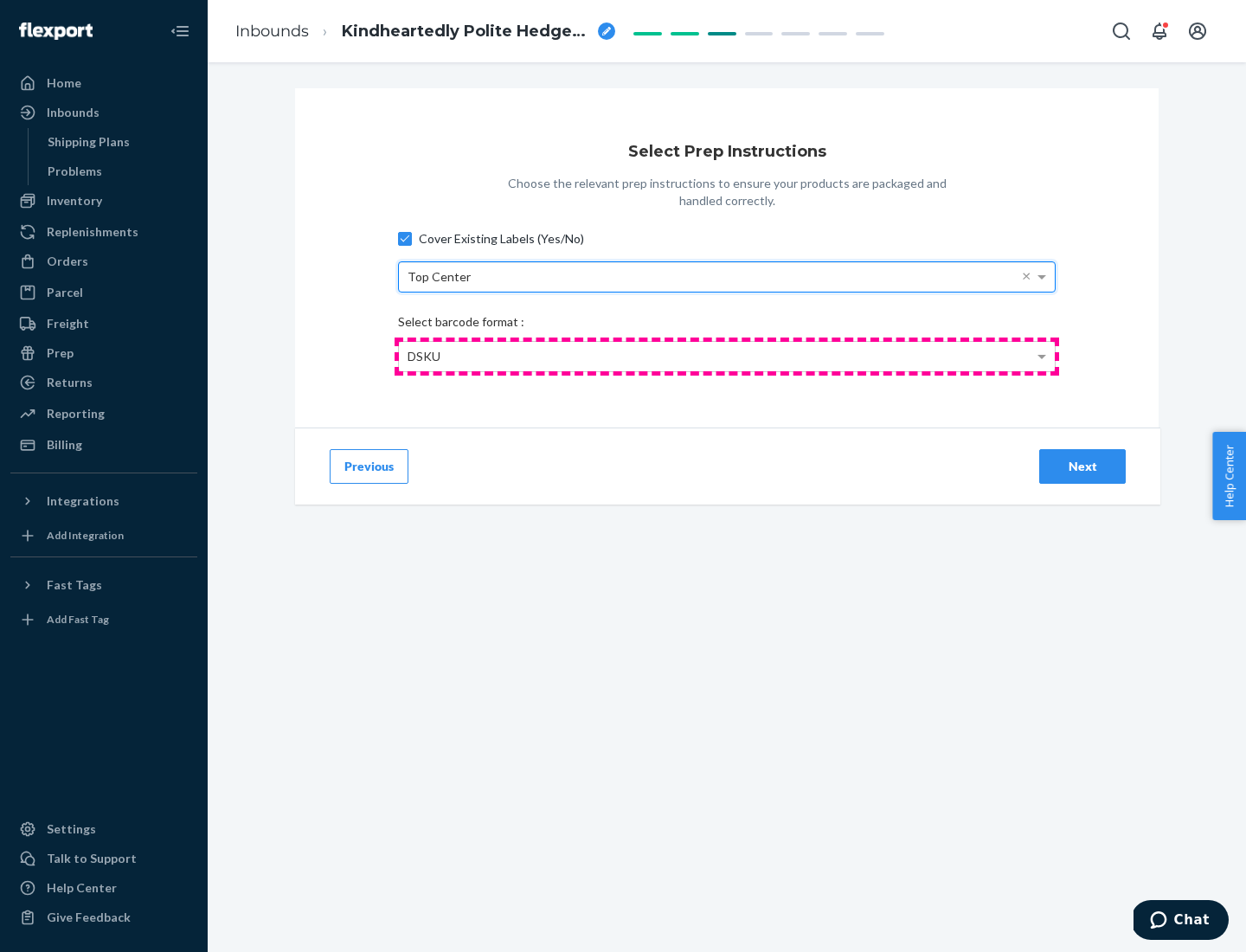
click at [727, 356] on div "DSKU" at bounding box center [727, 356] width 656 height 29
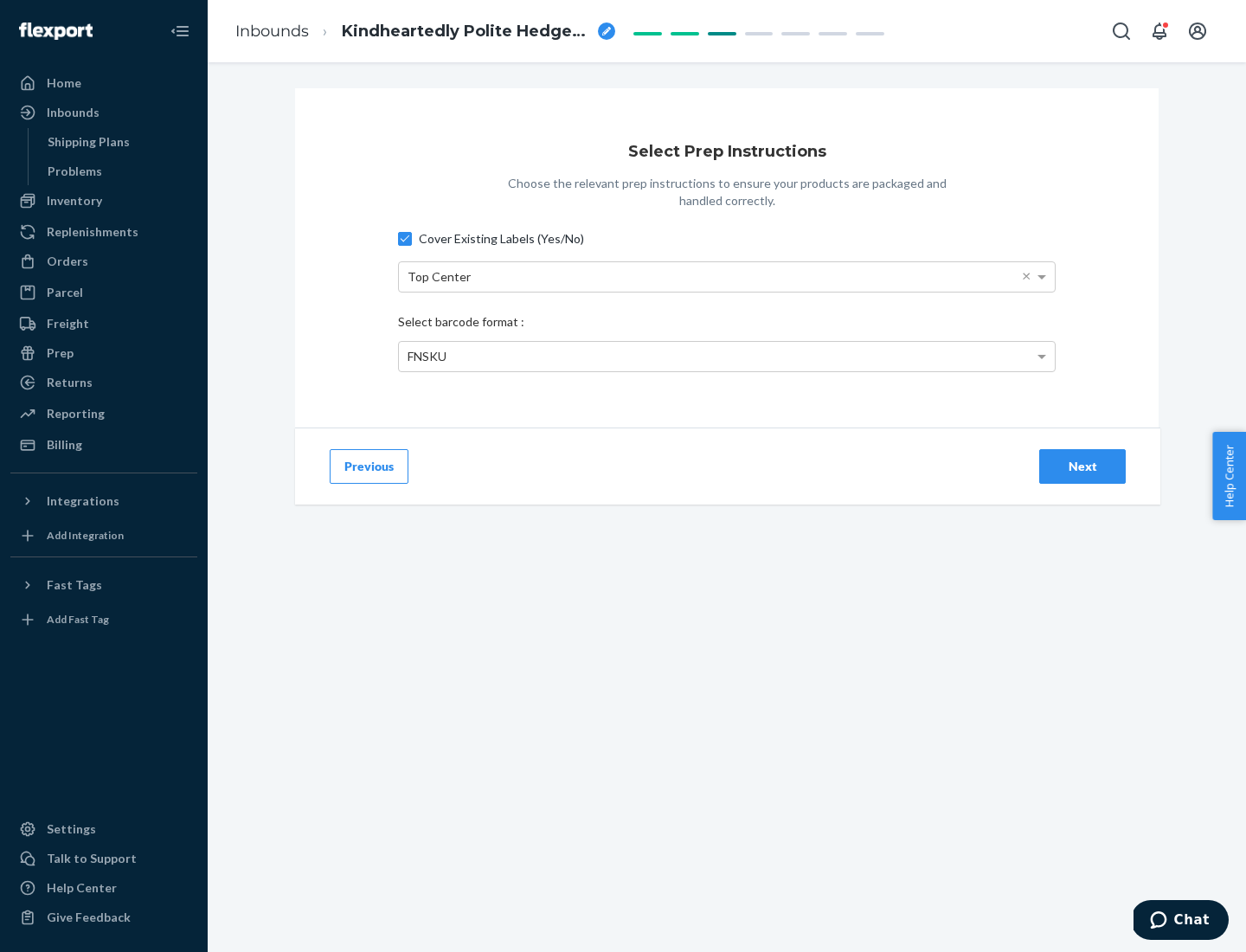
click at [1083, 466] on div "Next" at bounding box center [1083, 466] width 57 height 17
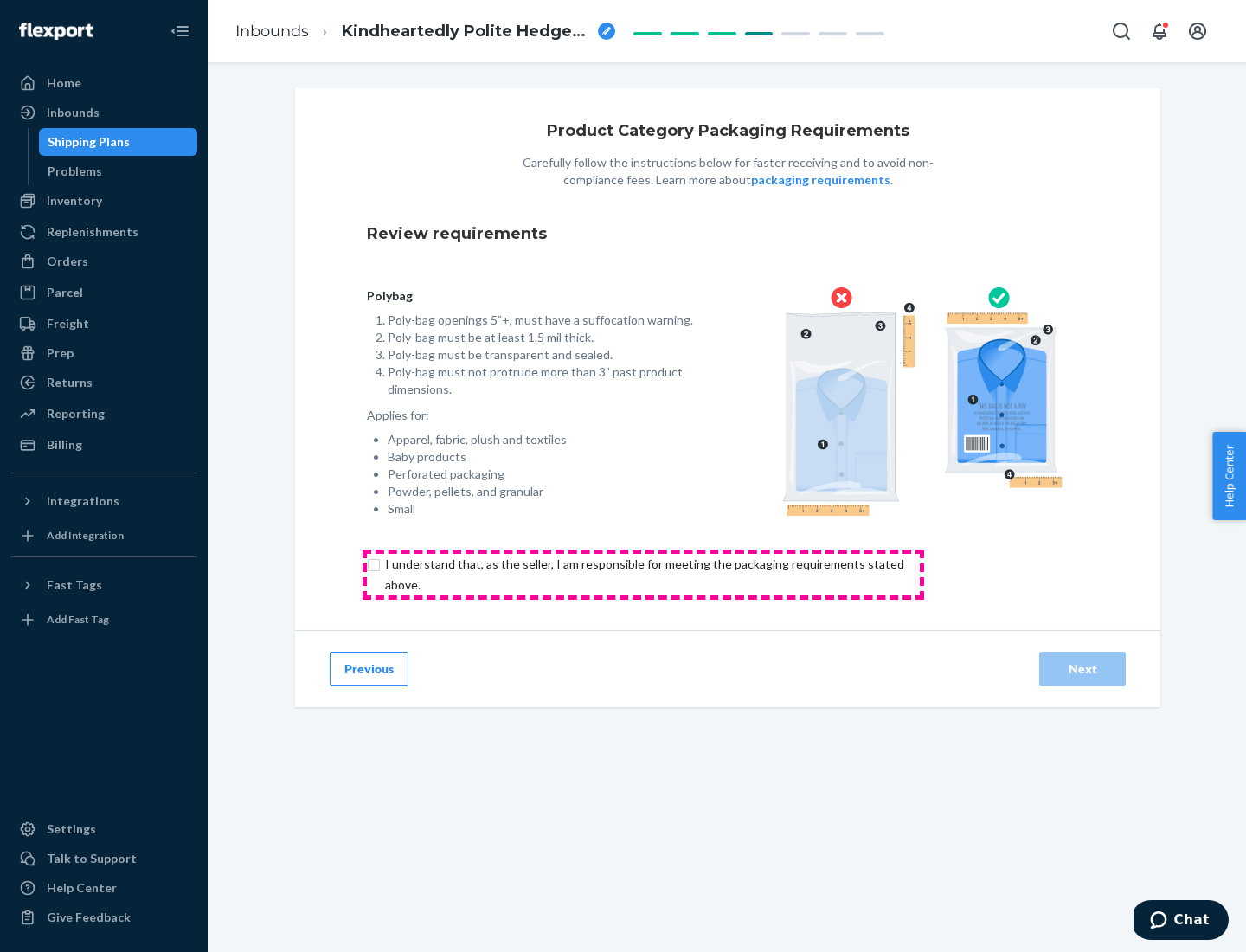
click at [643, 574] on input "checkbox" at bounding box center [654, 575] width 576 height 42
checkbox input "true"
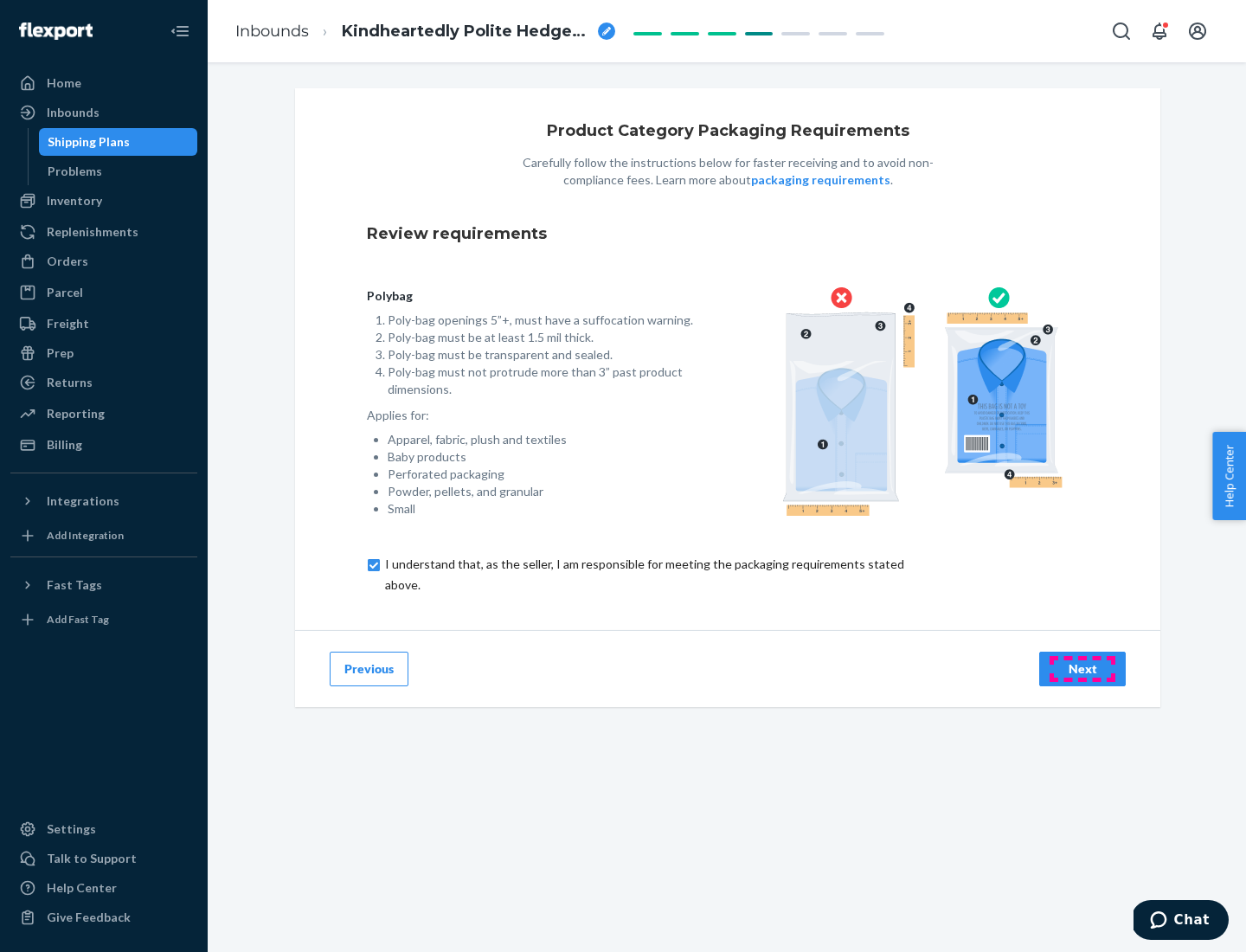
click at [1083, 668] on div "Next" at bounding box center [1083, 668] width 57 height 17
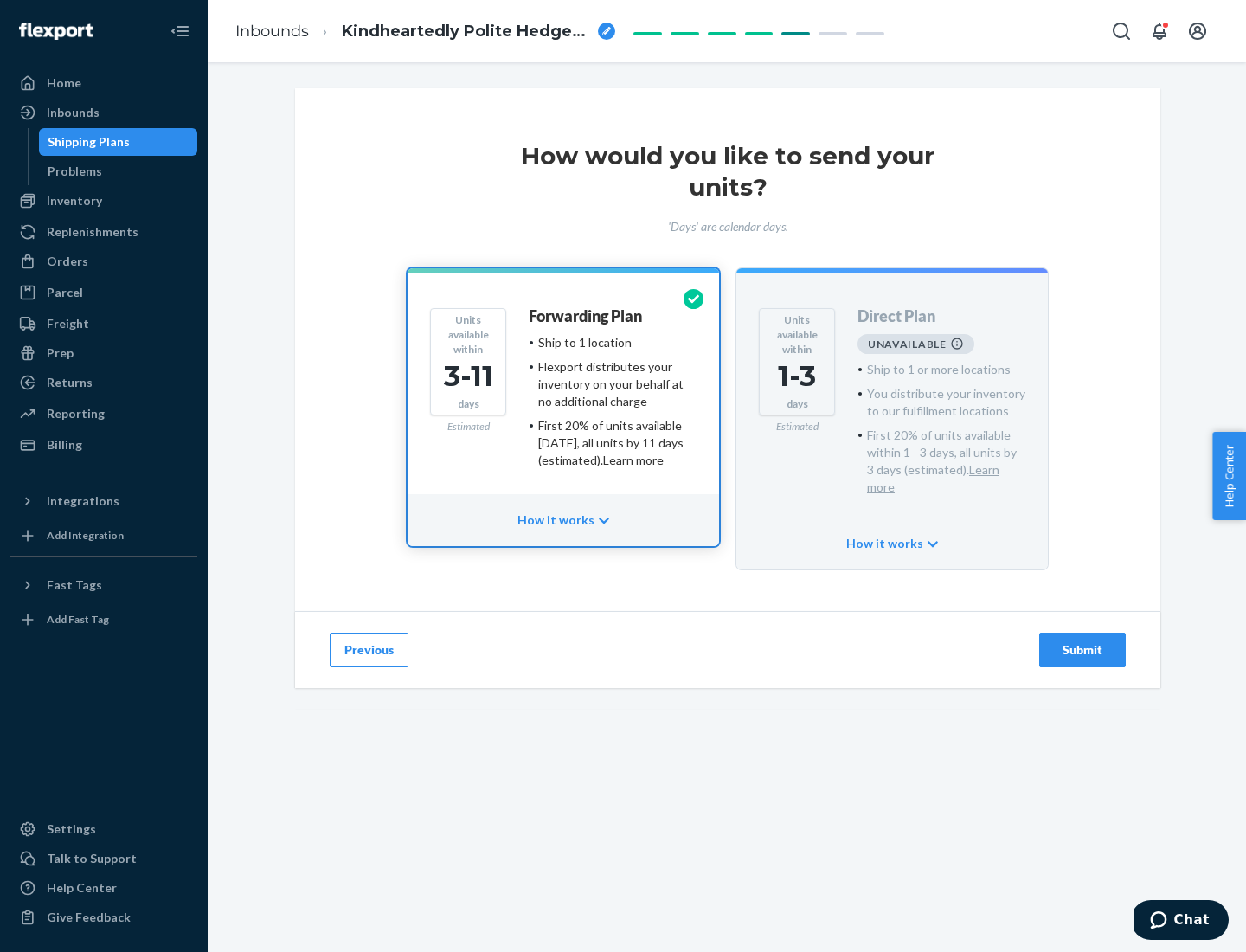
click at [586, 316] on h4 "Forwarding Plan" at bounding box center [585, 316] width 113 height 17
click at [1083, 642] on div "Submit" at bounding box center [1083, 650] width 57 height 17
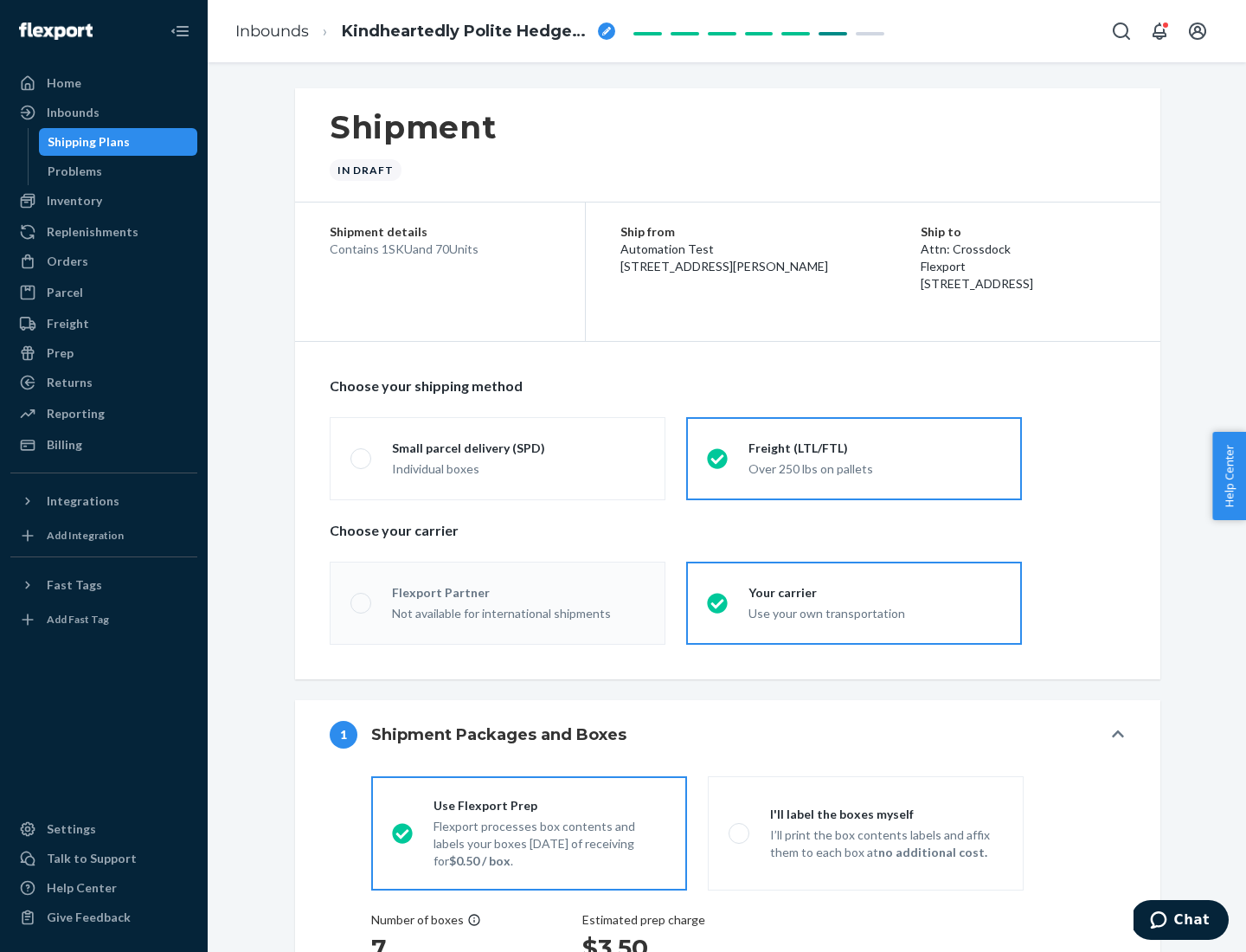
radio input "true"
radio input "false"
radio input "true"
radio input "false"
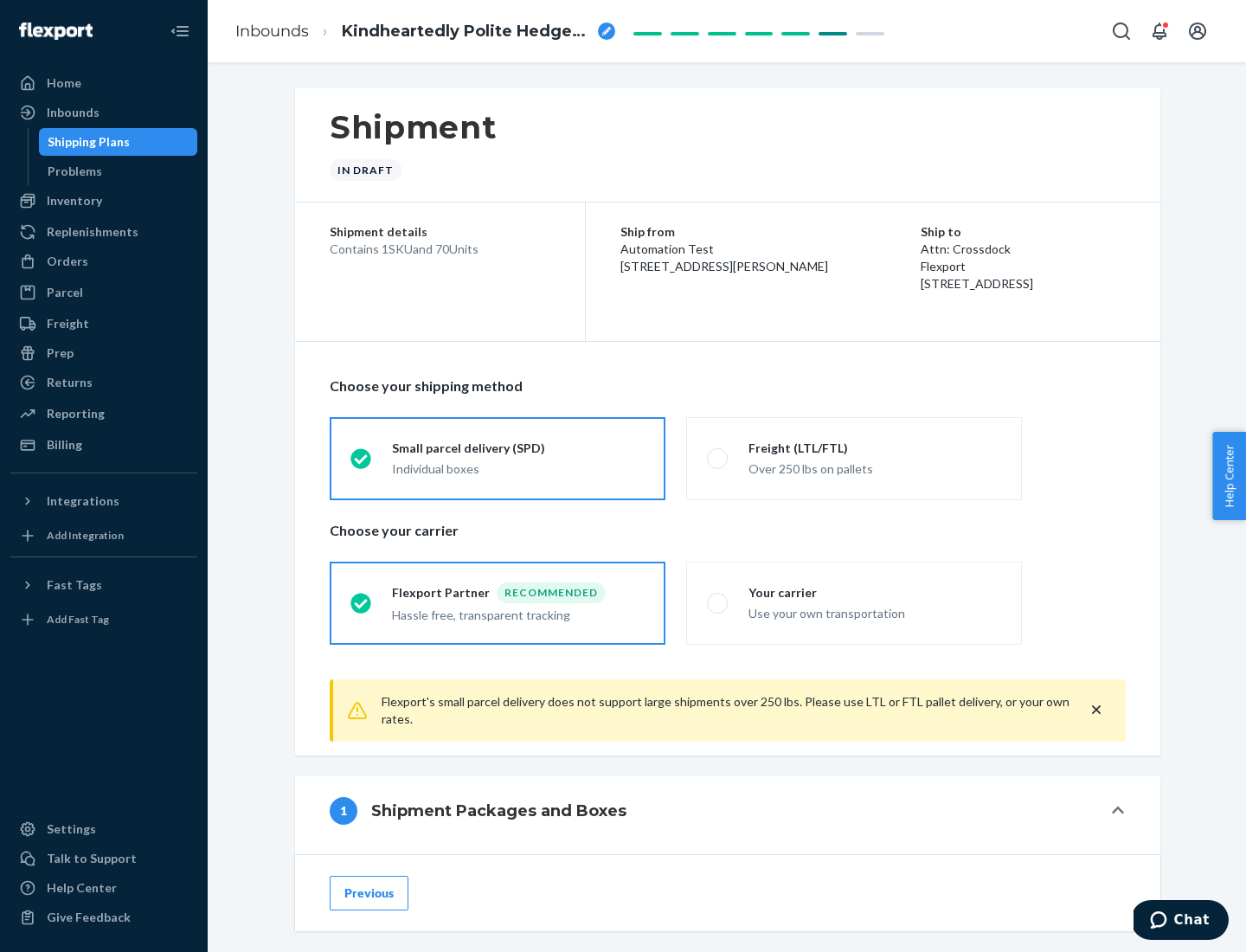
click at [854, 458] on div "Over 250 lbs on pallets" at bounding box center [875, 467] width 253 height 21
click at [719, 458] on input "Freight (LTL/FTL) Over 250 lbs on pallets" at bounding box center [712, 458] width 12 height 12
radio input "true"
radio input "false"
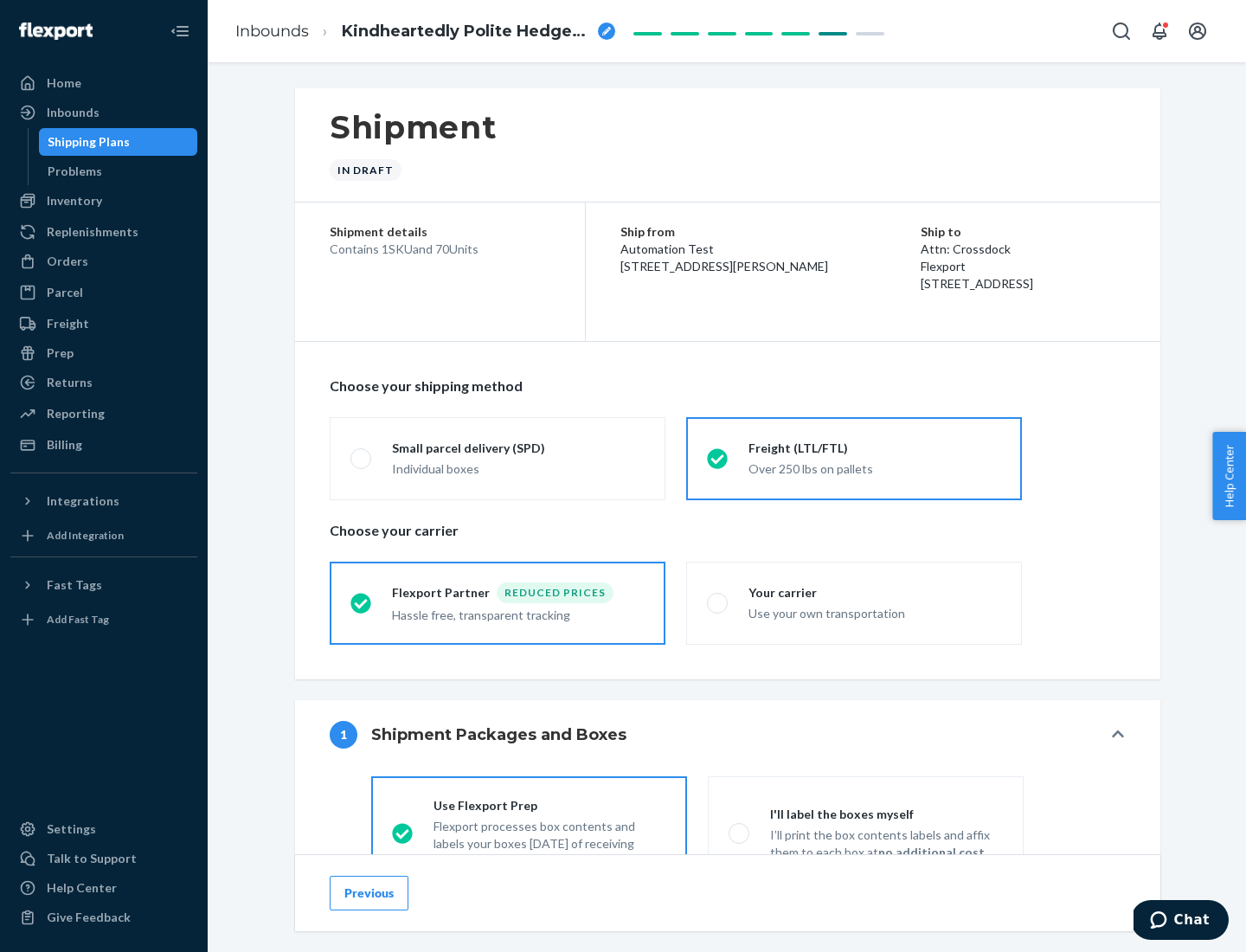
scroll to position [96, 0]
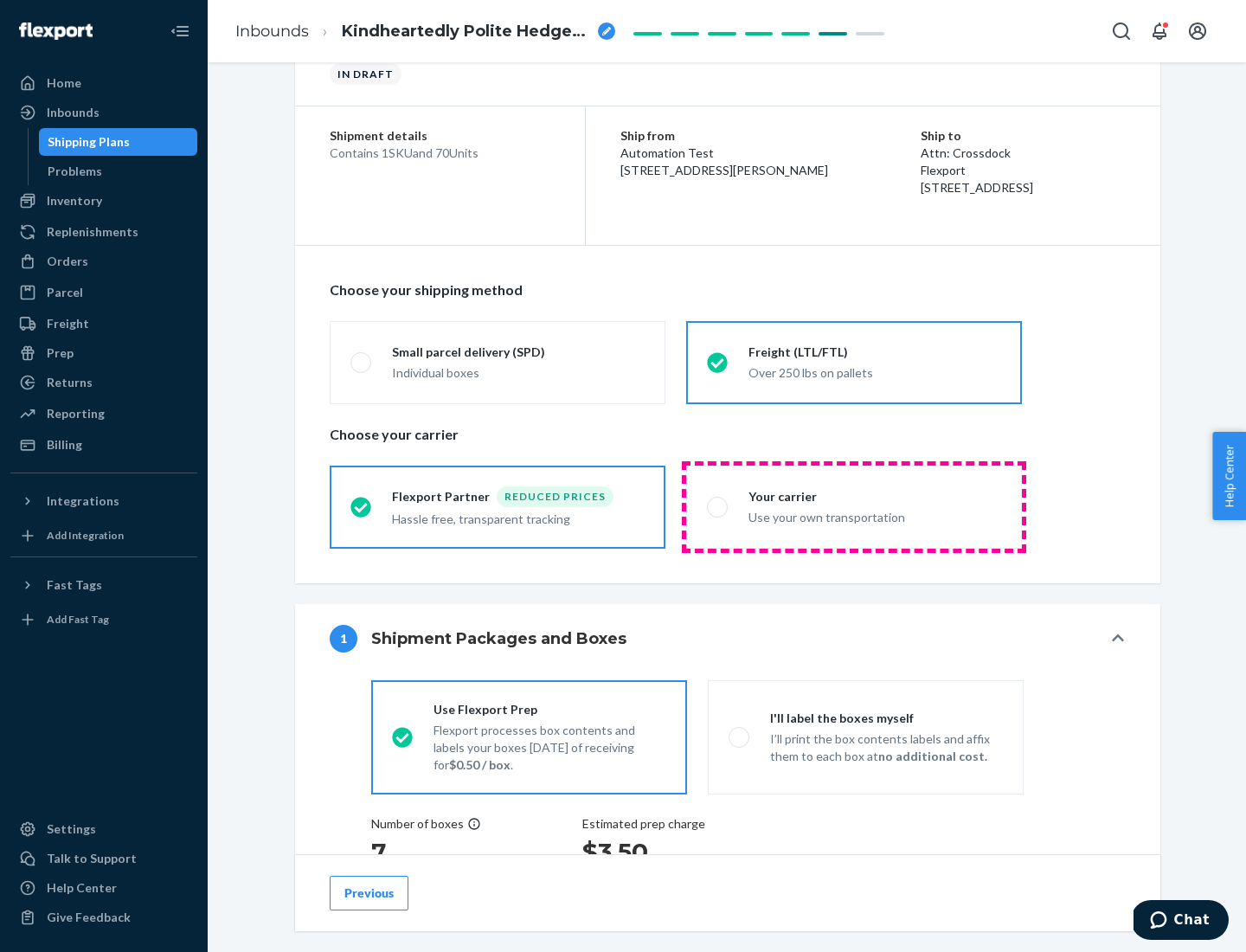
click at [854, 506] on div "Use your own transportation" at bounding box center [875, 515] width 253 height 21
click at [719, 506] on input "Your carrier Use your own transportation" at bounding box center [712, 506] width 12 height 12
radio input "true"
radio input "false"
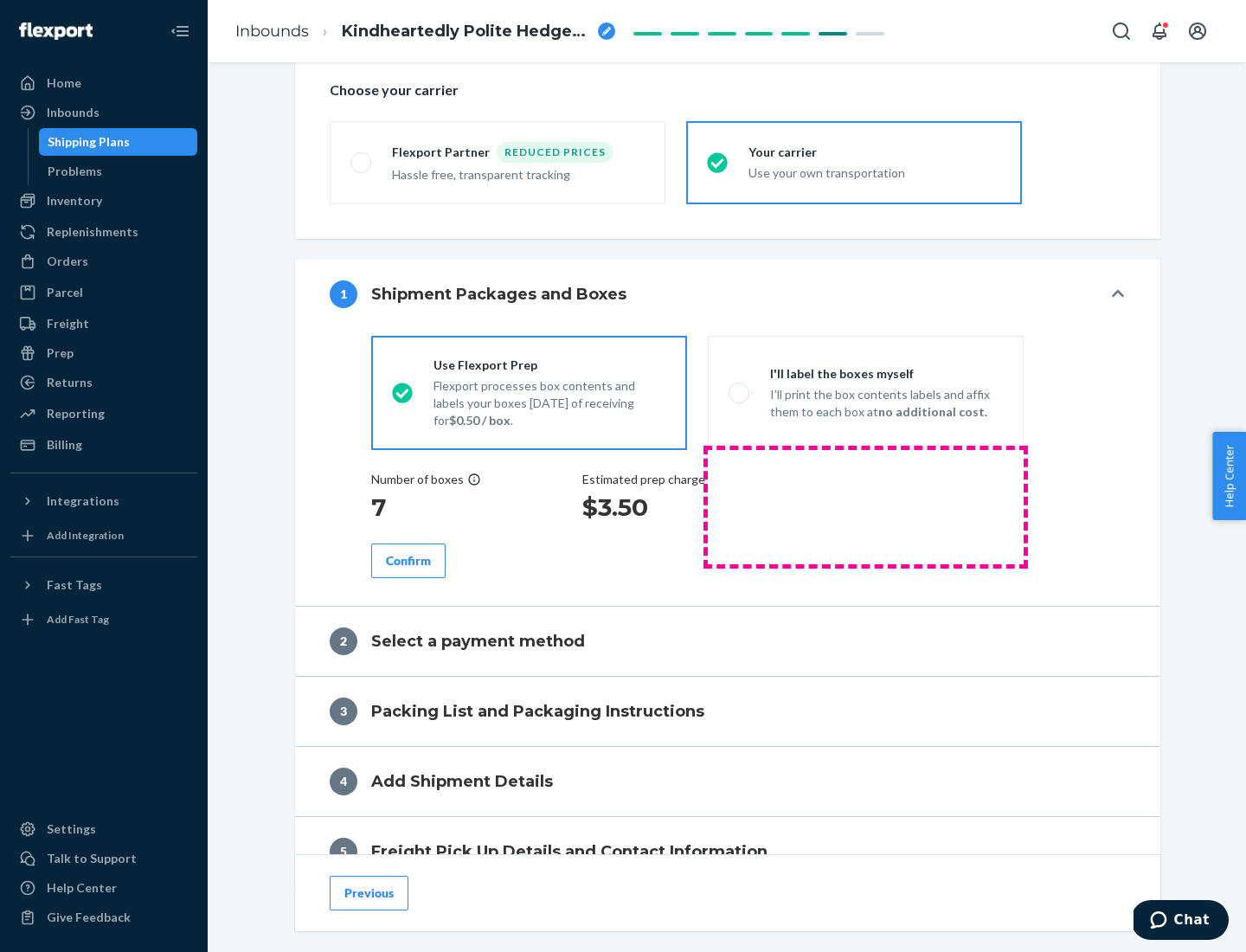
scroll to position [327, 0]
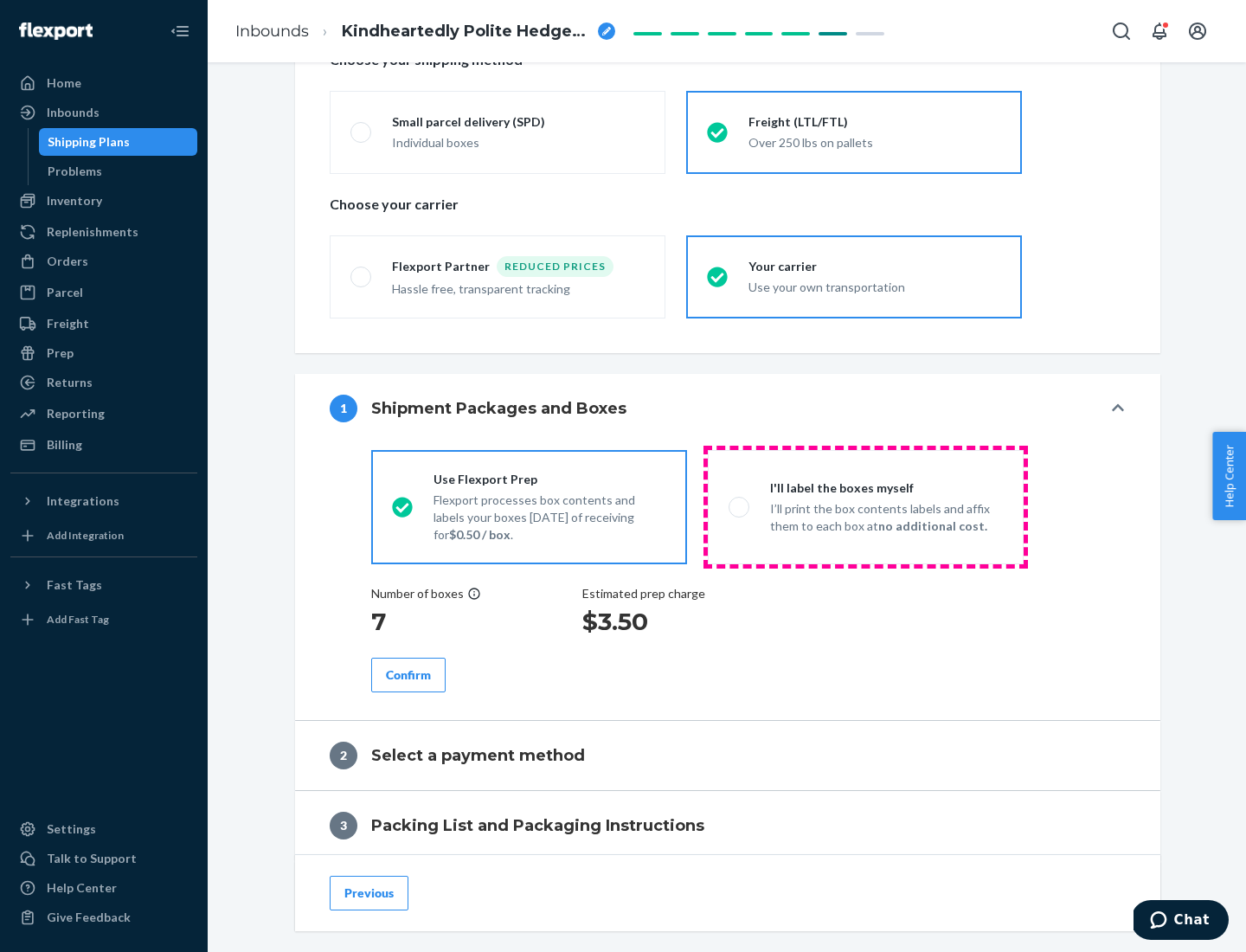
click at [866, 506] on p "I’ll print the box contents labels and affix them to each box at no additional …" at bounding box center [886, 517] width 233 height 35
click at [740, 506] on input "I'll label the boxes myself I’ll print the box contents labels and affix them t…" at bounding box center [734, 506] width 12 height 12
radio input "true"
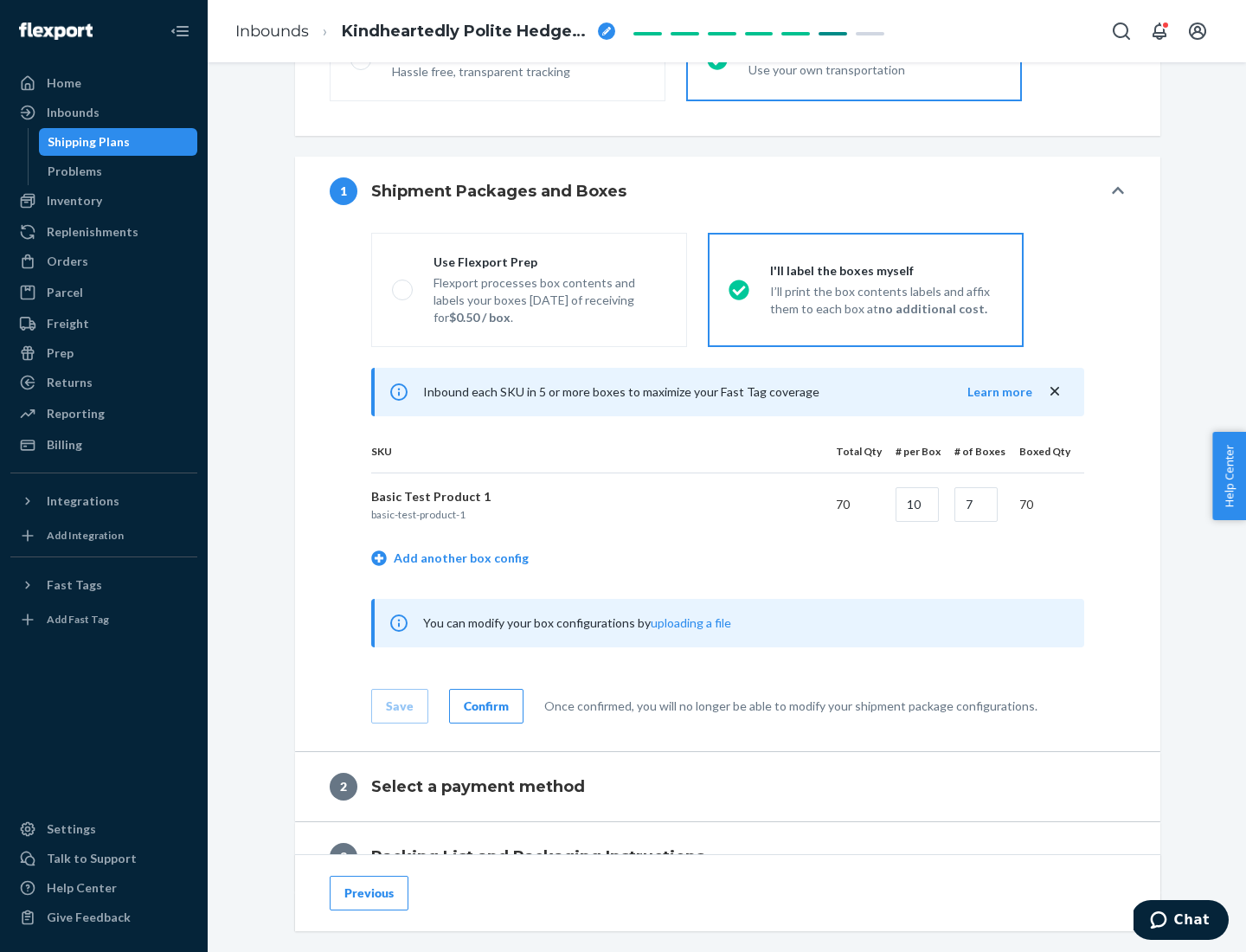
scroll to position [299, 0]
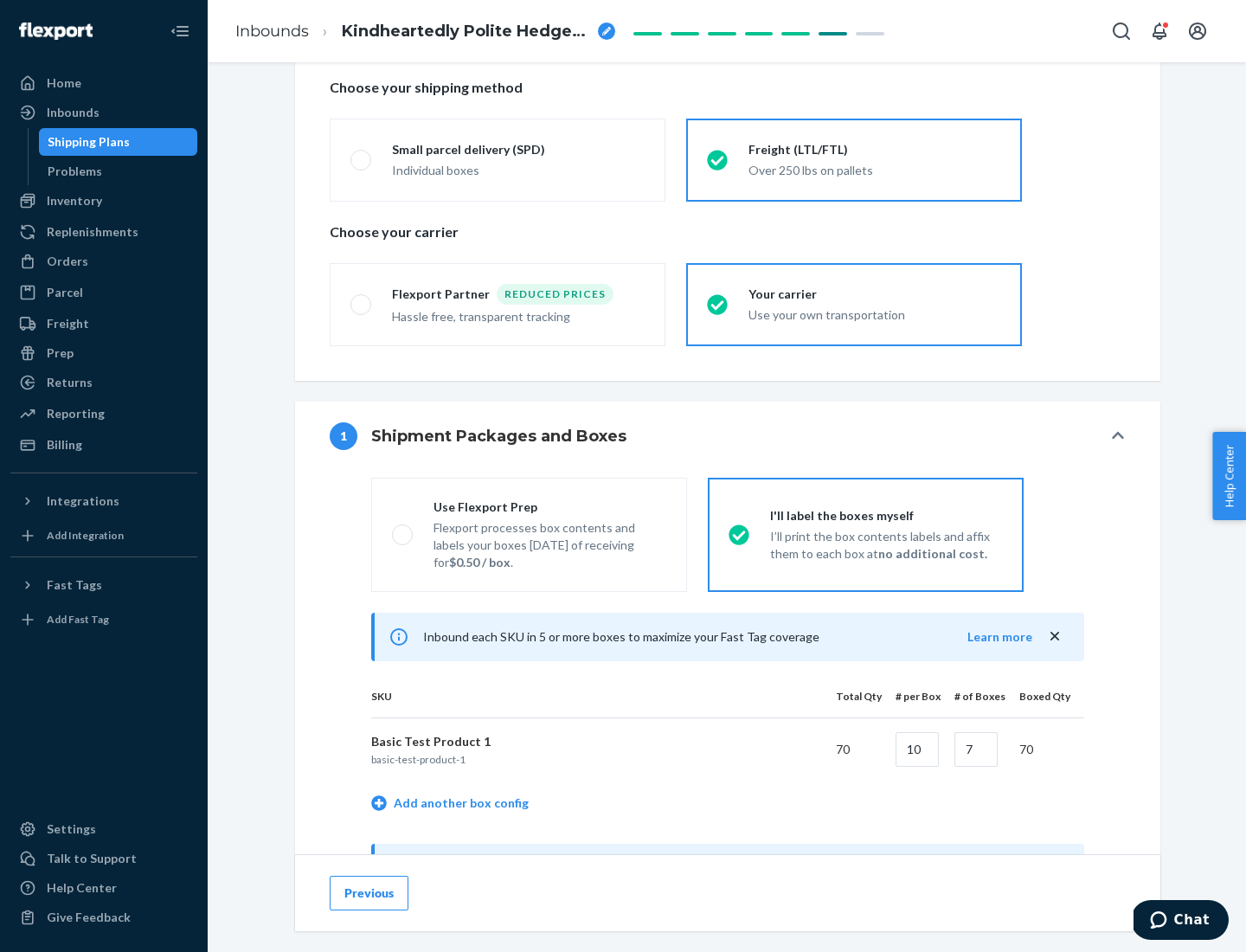
click at [550, 506] on div "Use Flexport Prep" at bounding box center [550, 507] width 233 height 17
click at [403, 528] on input "Use Flexport Prep Flexport processes box contents and labels your boxes [DATE] …" at bounding box center [397, 534] width 12 height 12
radio input "true"
radio input "false"
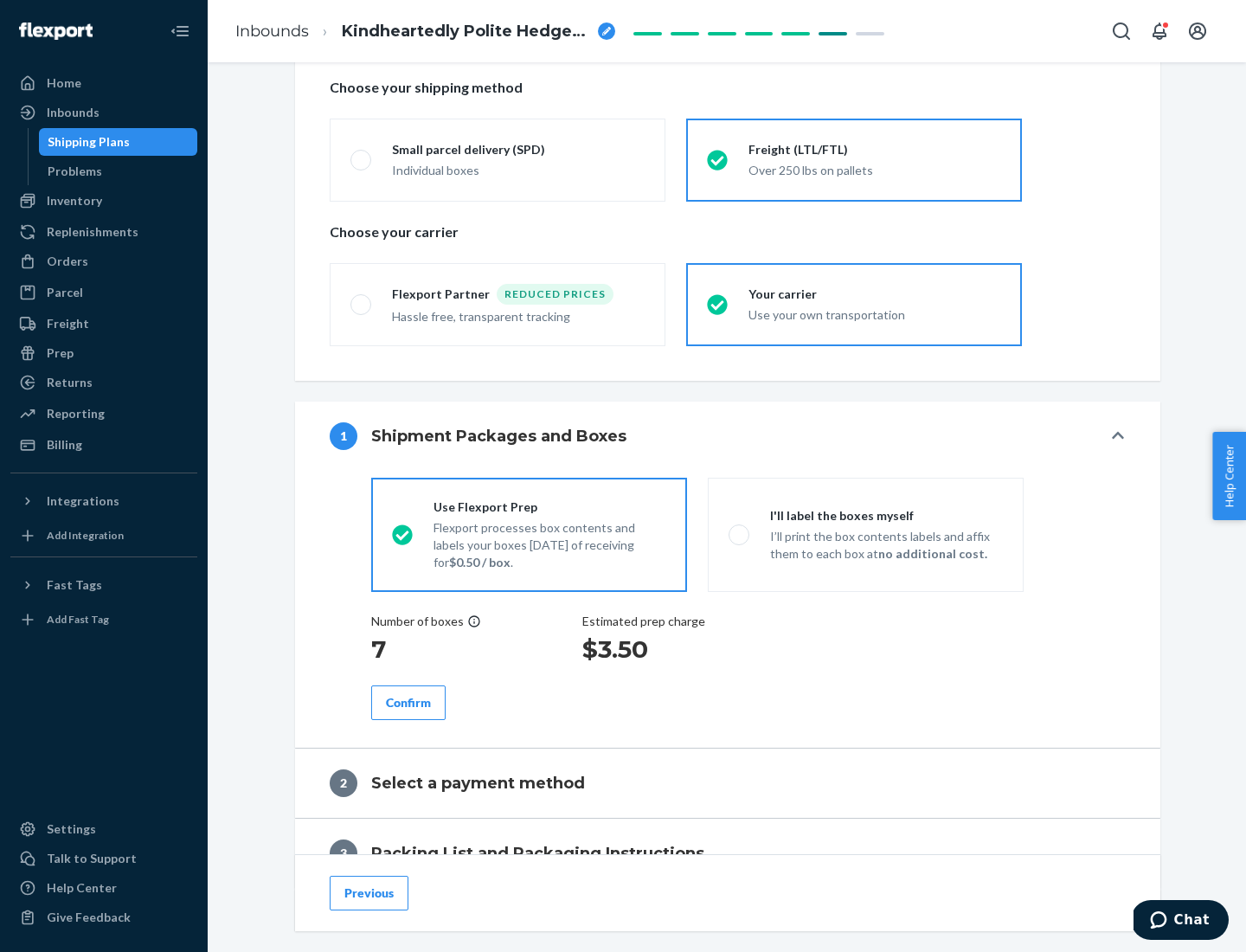
scroll to position [494, 0]
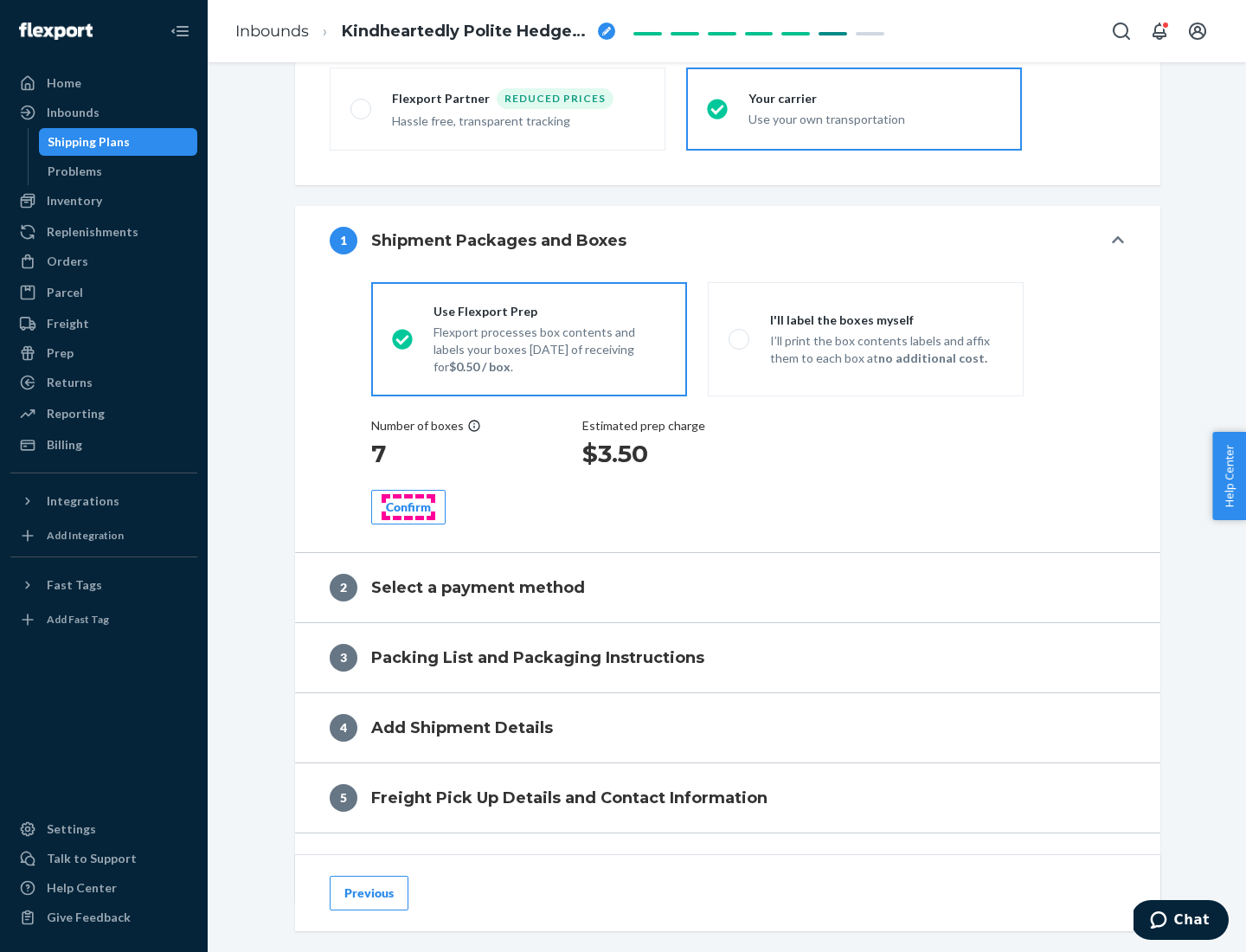
click at [409, 506] on div "Confirm" at bounding box center [408, 507] width 45 height 17
radio input "false"
